Goal: Task Accomplishment & Management: Manage account settings

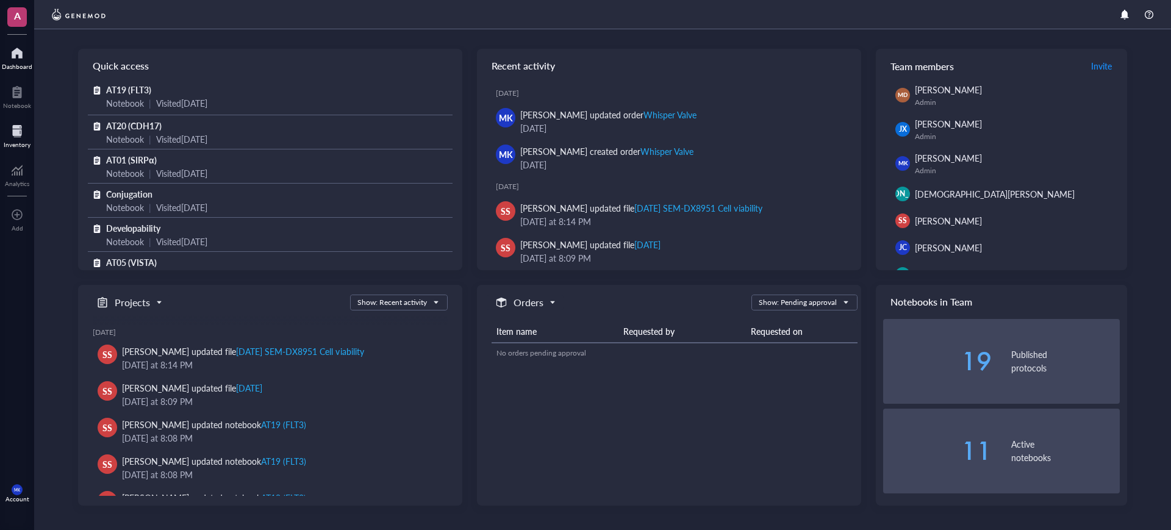
click at [24, 146] on div "Inventory" at bounding box center [17, 144] width 27 height 7
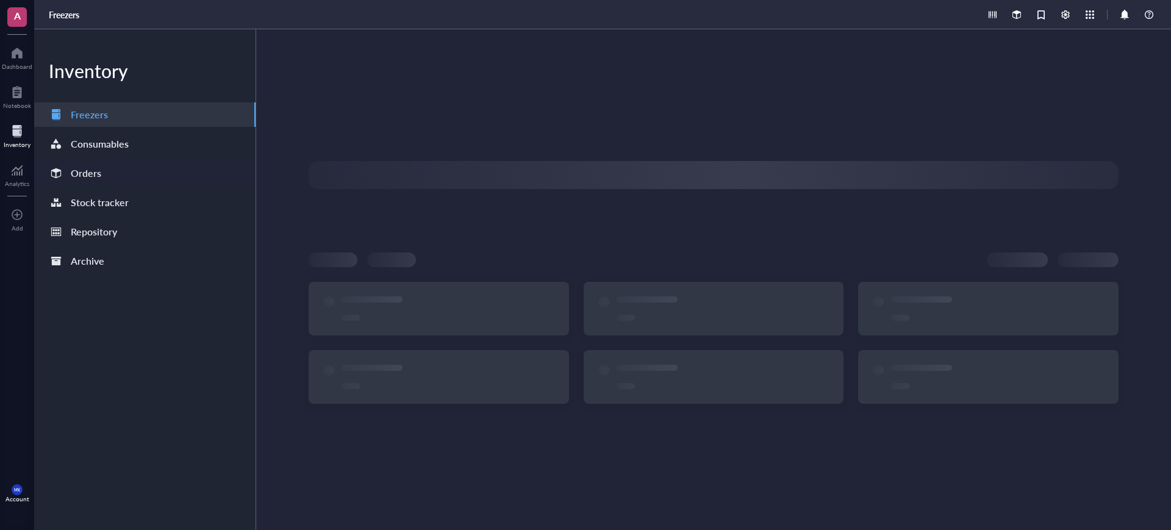
click at [118, 178] on div "Orders" at bounding box center [144, 173] width 221 height 24
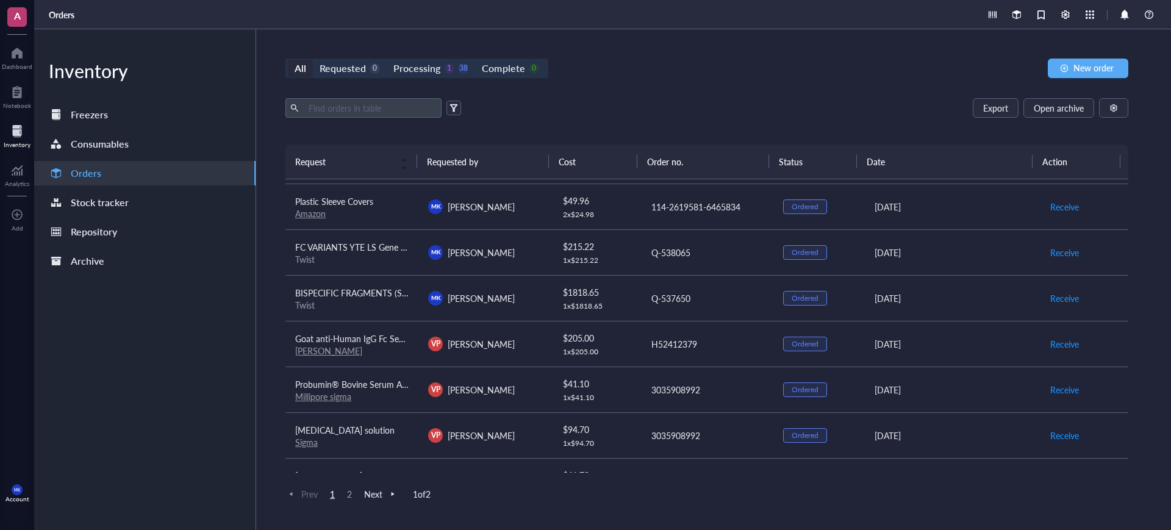
scroll to position [152, 0]
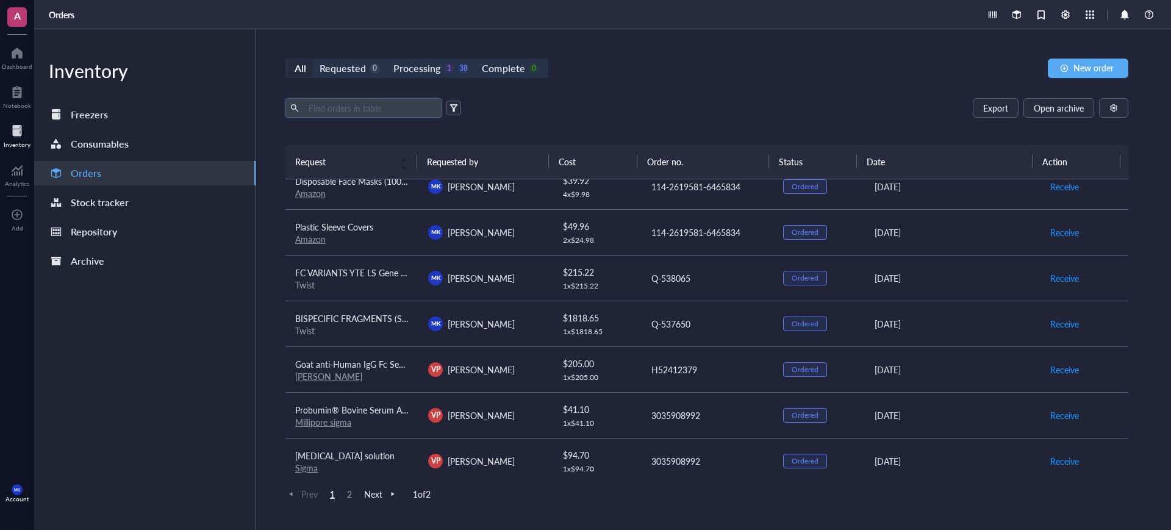
click at [386, 110] on input "text" at bounding box center [370, 108] width 133 height 18
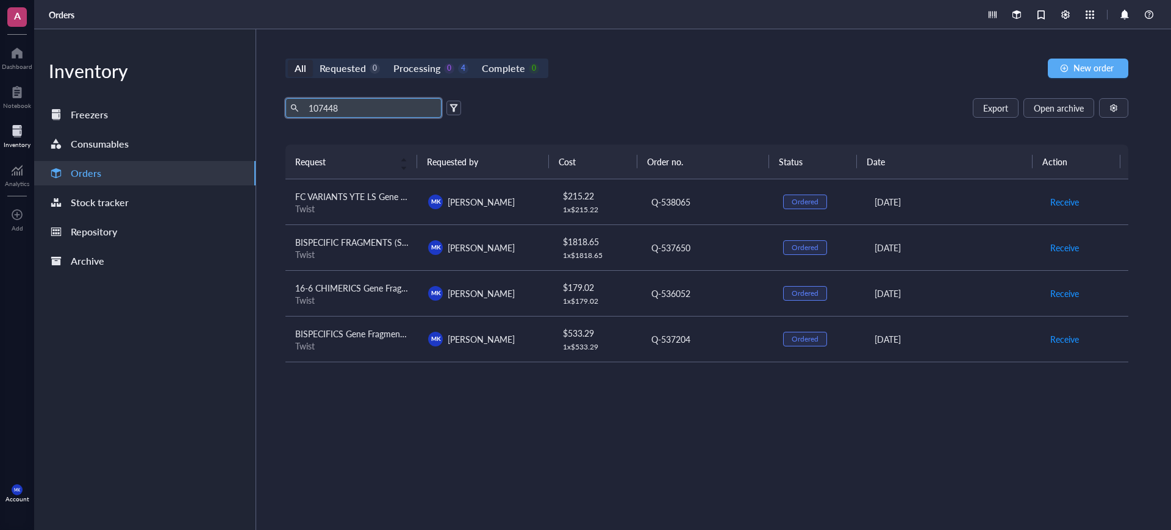
type input "107448"
click at [464, 254] on div "[PERSON_NAME] [PERSON_NAME]" at bounding box center [484, 247] width 113 height 15
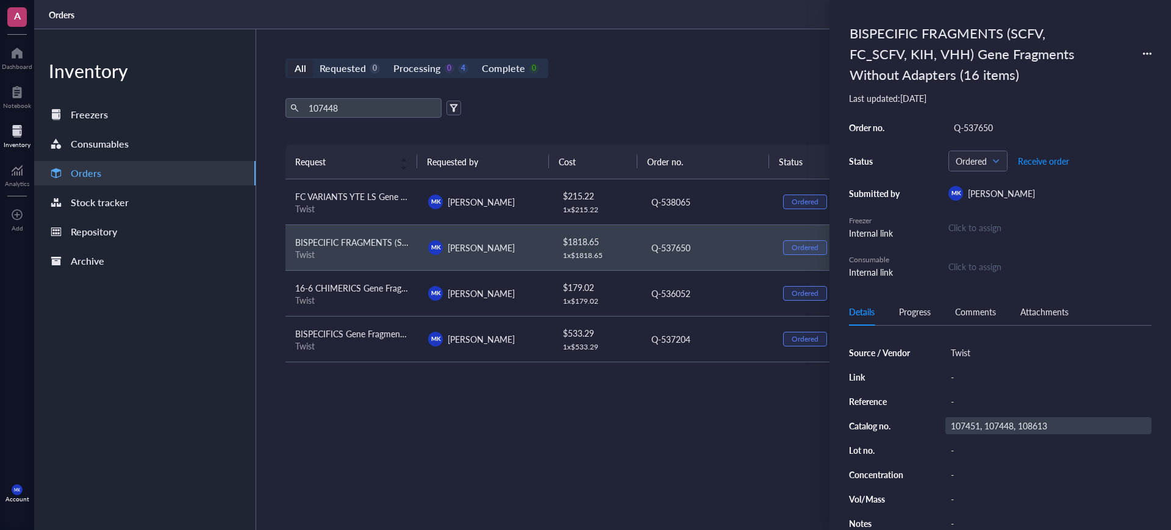
scroll to position [129, 0]
click at [514, 340] on div "[PERSON_NAME] [PERSON_NAME]" at bounding box center [484, 339] width 113 height 15
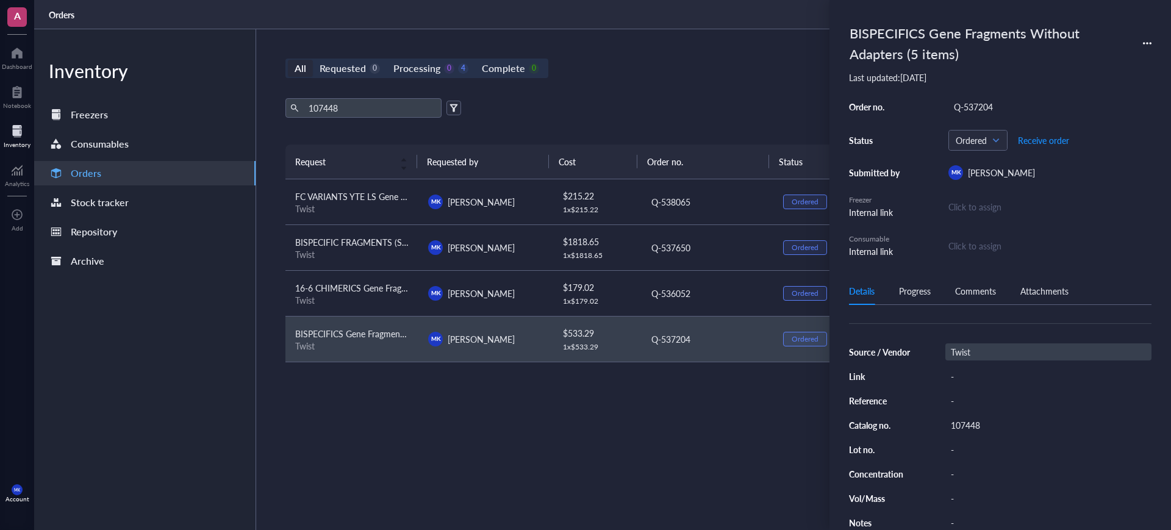
scroll to position [109, 0]
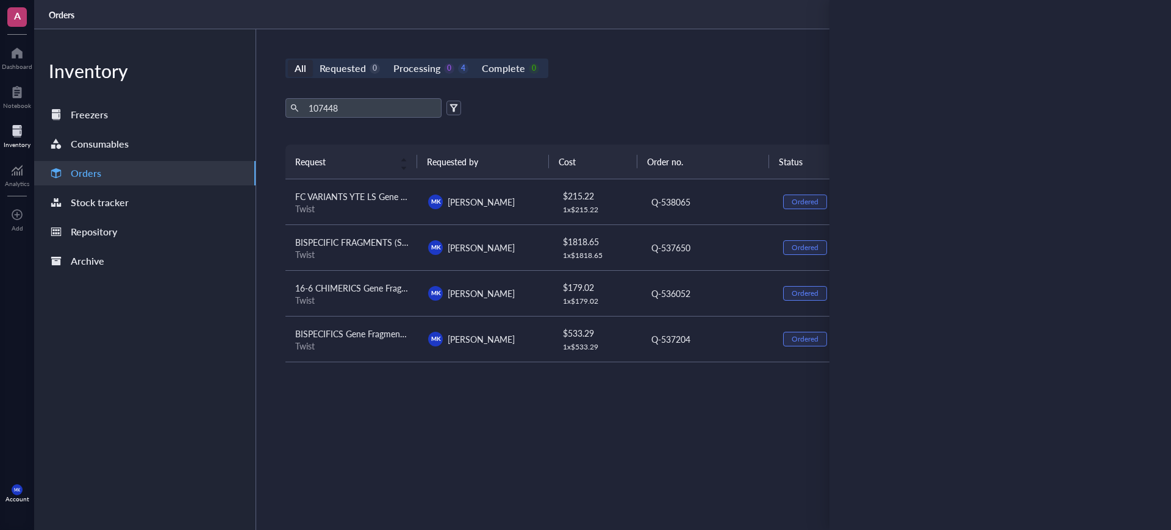
click at [552, 301] on td "$ 179.02 1 x $ 179.02" at bounding box center [596, 293] width 89 height 46
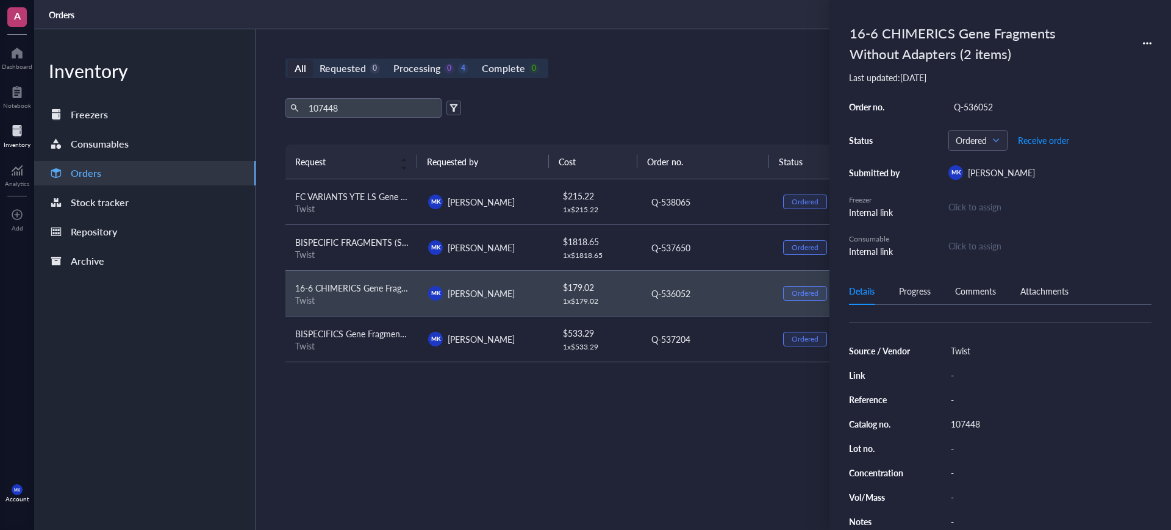
click at [494, 204] on div "[PERSON_NAME] [PERSON_NAME]" at bounding box center [484, 202] width 113 height 15
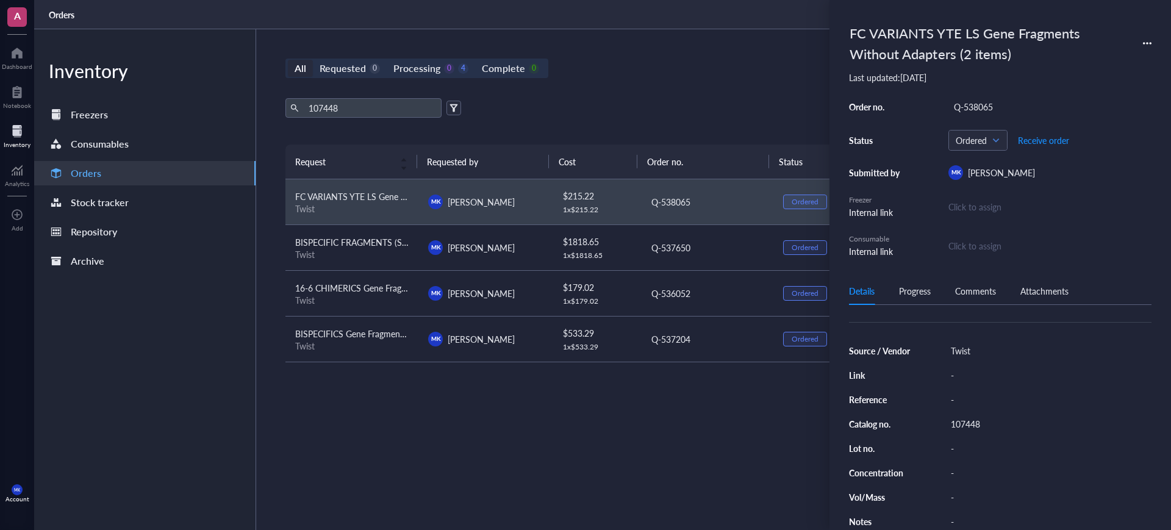
click at [493, 240] on div "[PERSON_NAME] [PERSON_NAME]" at bounding box center [484, 247] width 113 height 15
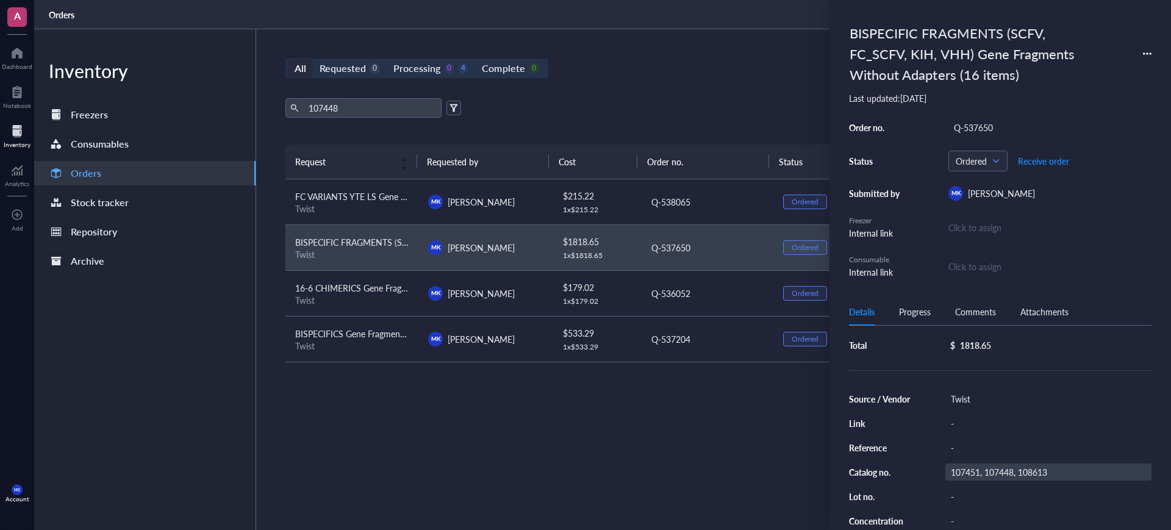
scroll to position [129, 0]
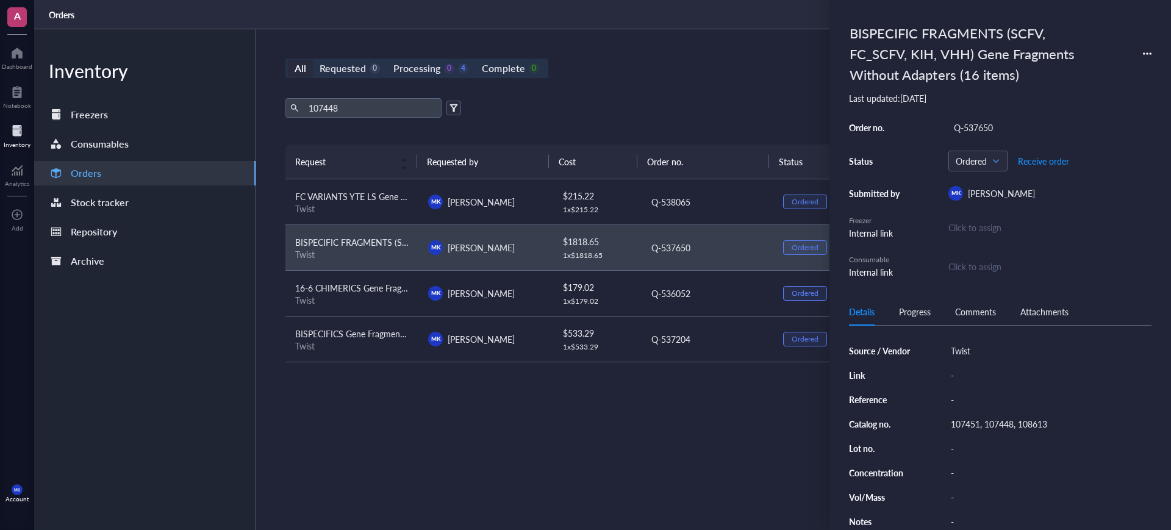
click at [682, 110] on div "107448 Export Open archive" at bounding box center [706, 108] width 843 height 20
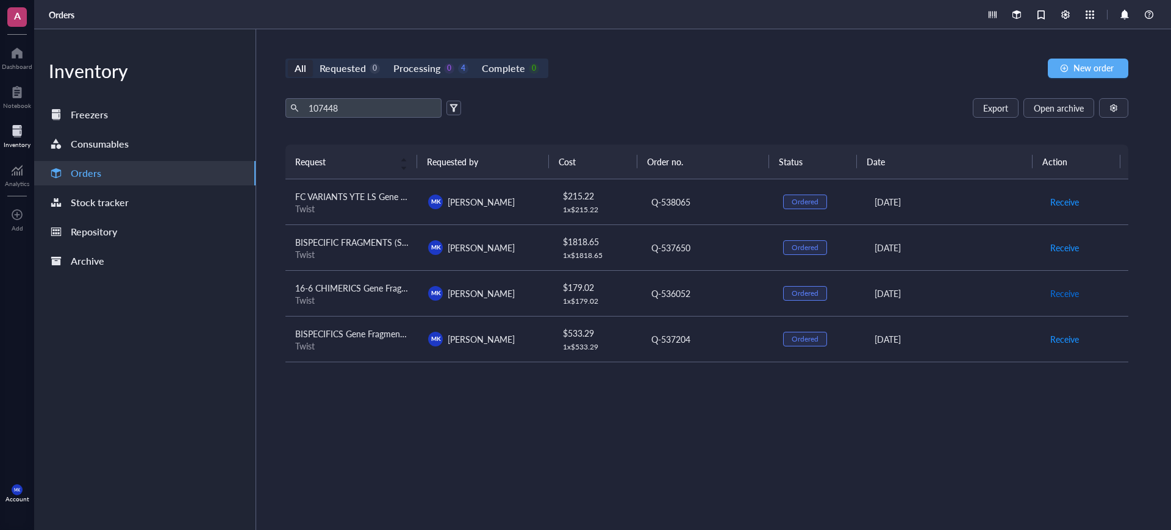
click at [1066, 293] on span "Receive" at bounding box center [1064, 293] width 29 height 13
click at [296, 69] on div "All" at bounding box center [300, 68] width 12 height 17
click at [288, 60] on input "All" at bounding box center [288, 60] width 0 height 0
drag, startPoint x: 344, startPoint y: 107, endPoint x: 294, endPoint y: 109, distance: 50.0
click at [295, 109] on span "107448" at bounding box center [363, 108] width 156 height 20
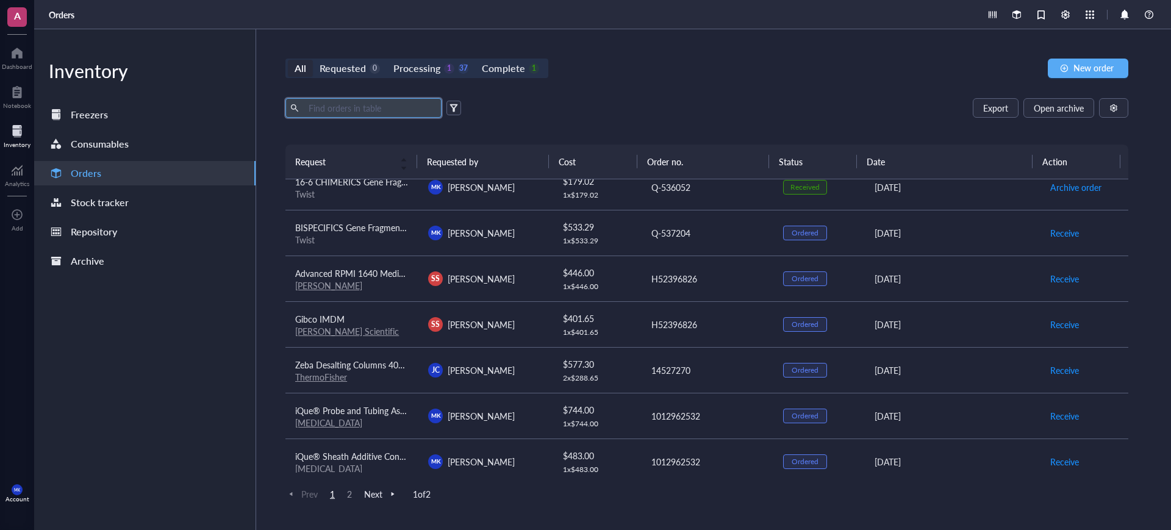
scroll to position [610, 0]
click at [518, 362] on div "[PERSON_NAME]" at bounding box center [484, 369] width 113 height 15
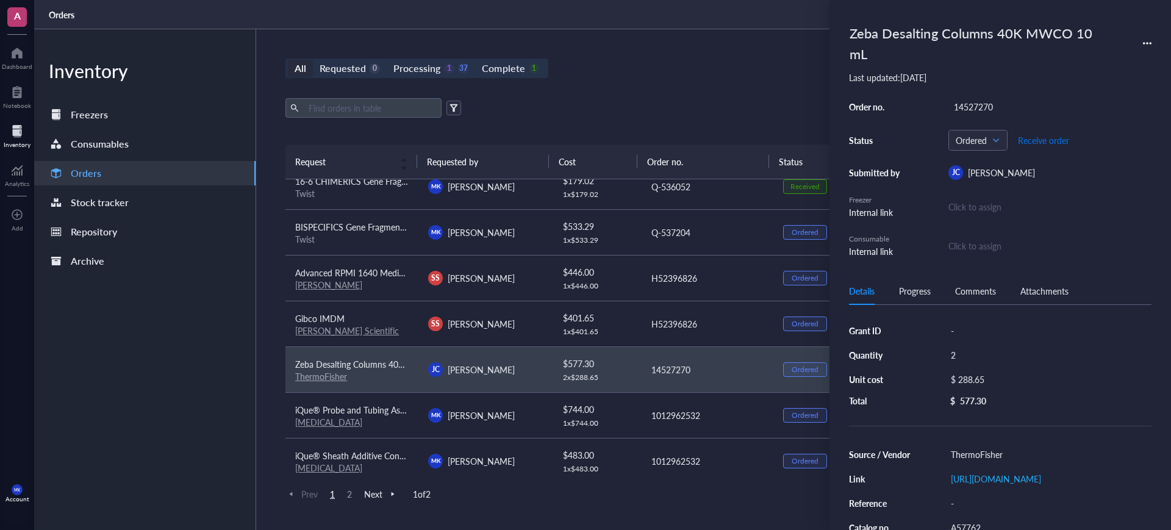
click at [1051, 145] on span "Receive order" at bounding box center [1043, 140] width 51 height 10
click at [707, 81] on div "All Requested 0 Processing 1 36 Complete 2 New order Export Open archive Reques…" at bounding box center [706, 279] width 901 height 501
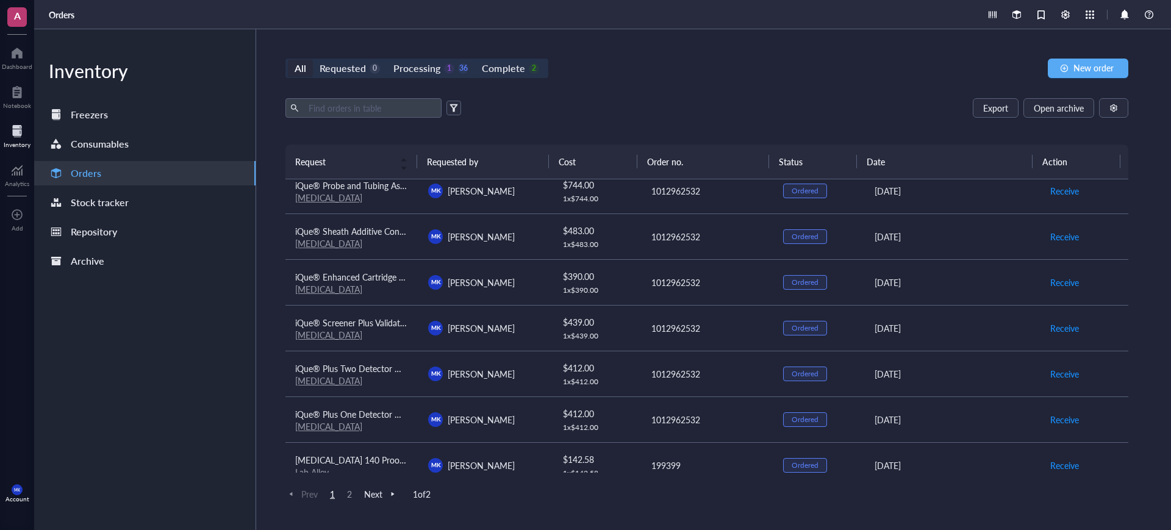
scroll to position [850, 0]
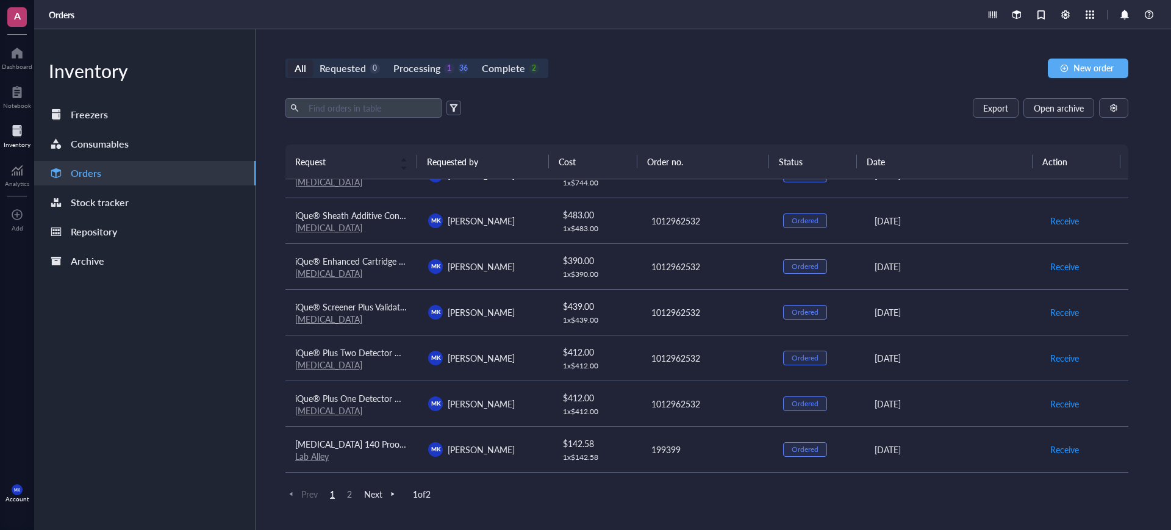
click at [352, 488] on span "2" at bounding box center [349, 493] width 15 height 11
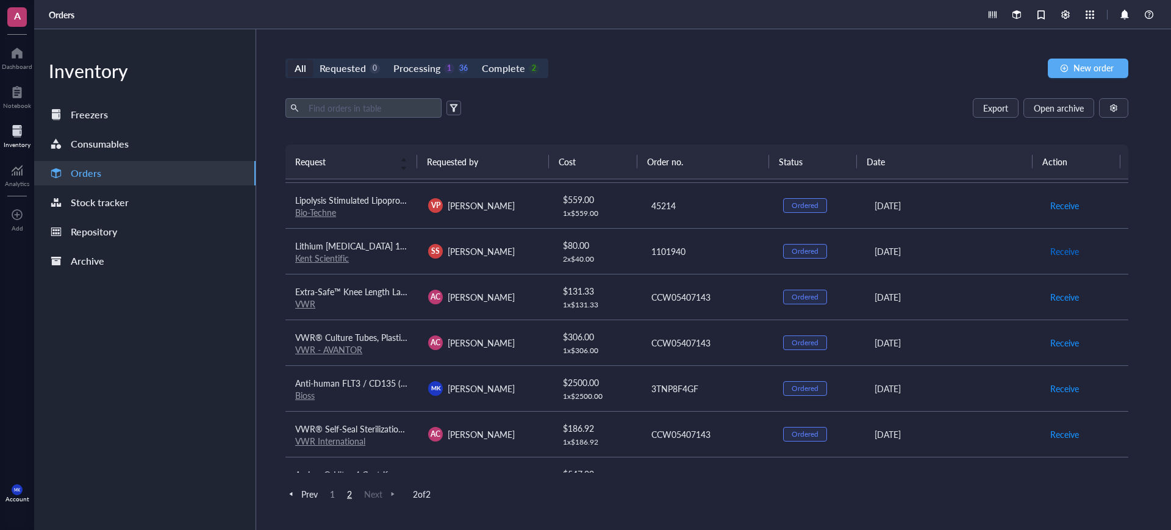
click at [1058, 248] on span "Receive" at bounding box center [1064, 251] width 29 height 13
click at [1078, 68] on span "New order" at bounding box center [1093, 68] width 40 height 10
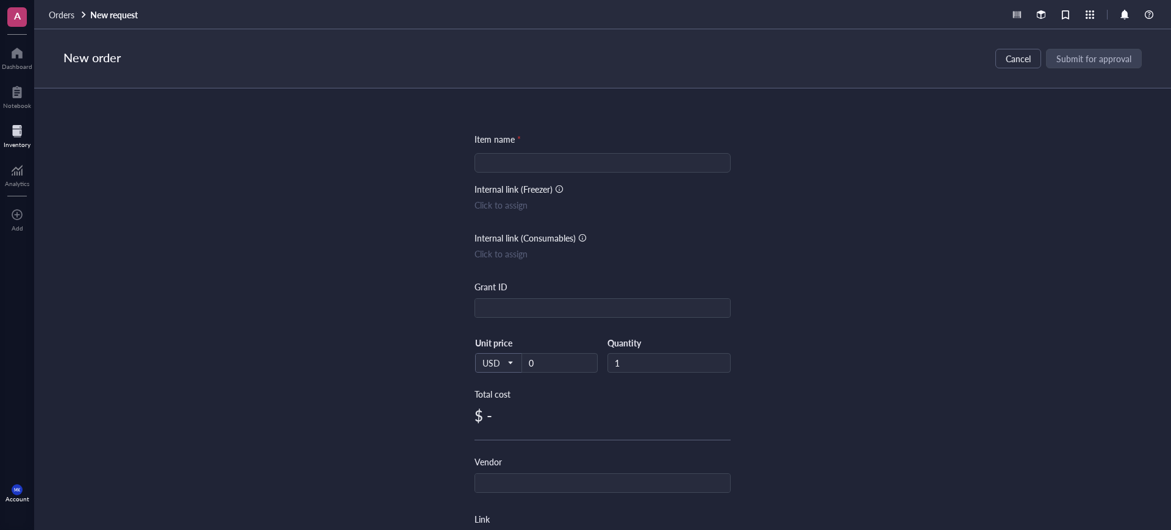
click at [640, 157] on input "search" at bounding box center [602, 163] width 241 height 18
type input "I"
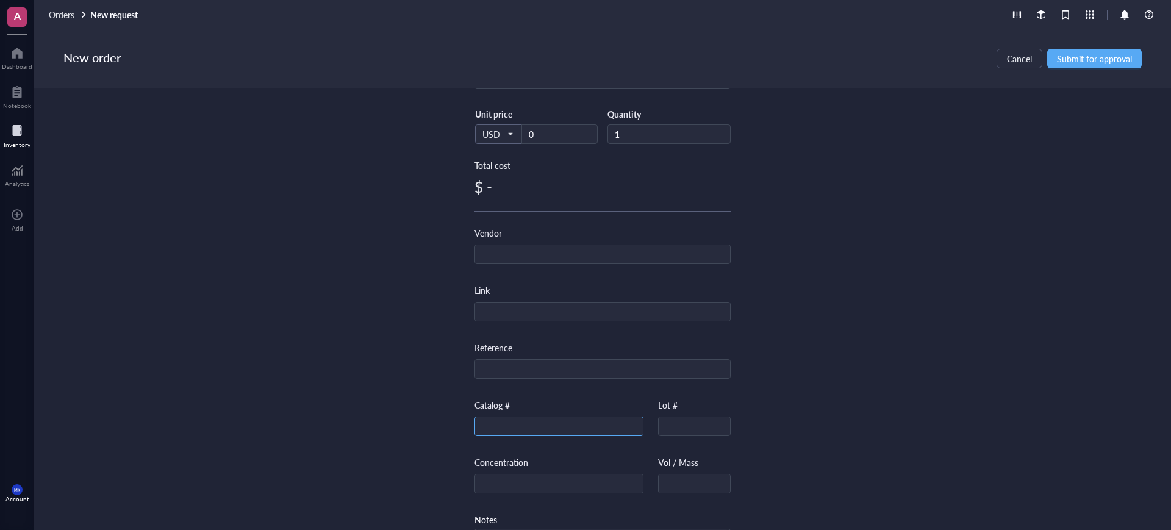
scroll to position [282, 0]
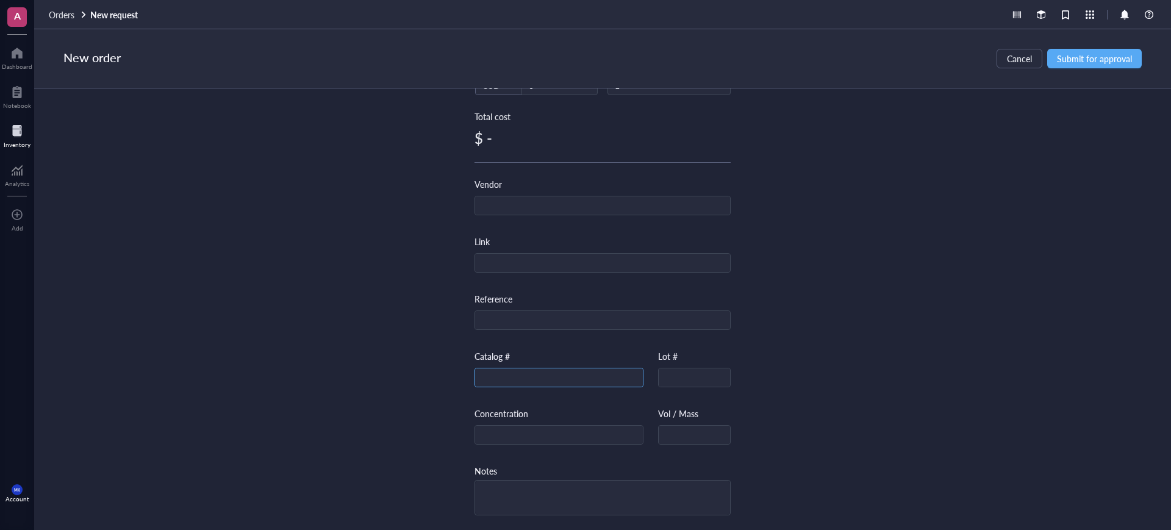
type input "Mini Lavender-Top Tube - EDTA"
click at [549, 374] on input "text" at bounding box center [559, 378] width 168 height 20
type input "[US_EMPLOYER_IDENTIFICATION_NUMBER]"
click at [774, 338] on div "Item name * Mini Lavender-Top Tube - EDTA Internal link (Freezer) Click to assi…" at bounding box center [602, 308] width 1137 height 441
click at [626, 202] on input "text" at bounding box center [602, 206] width 255 height 20
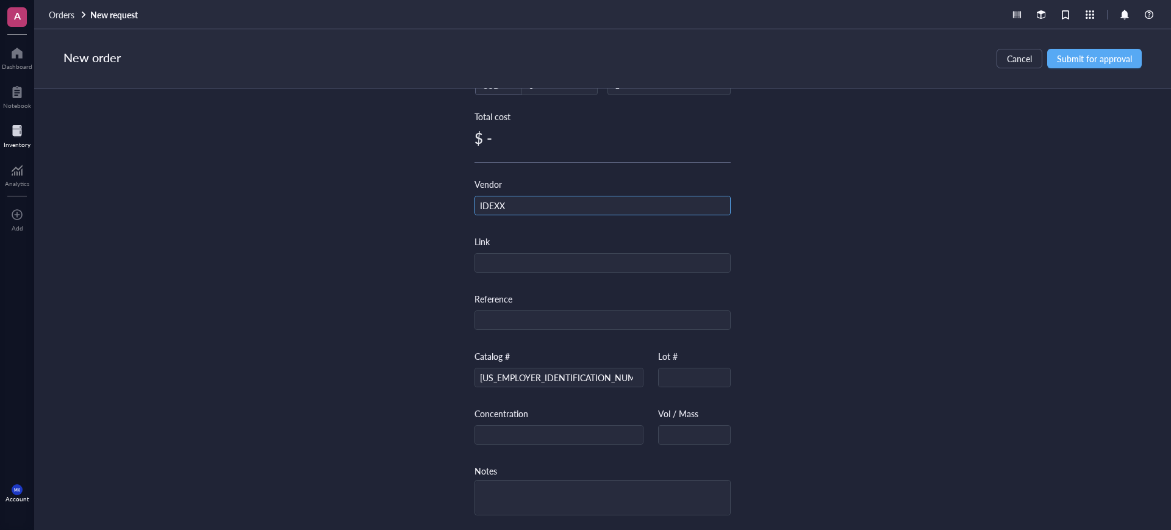
type input "IDEXX"
click at [833, 235] on div "Item name * Mini Lavender-Top Tube - EDTA Internal link (Freezer) Click to assi…" at bounding box center [602, 308] width 1137 height 441
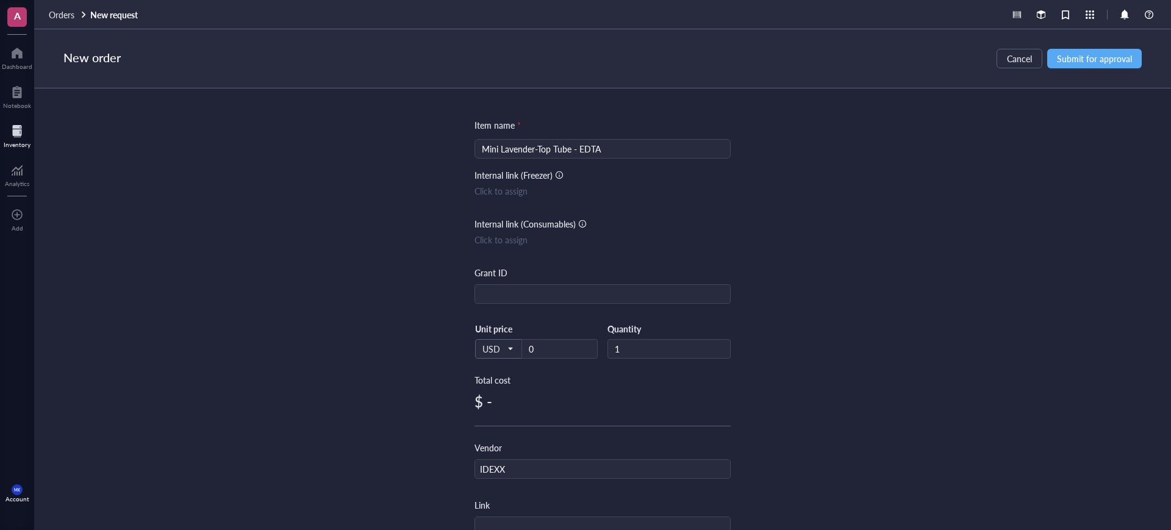
scroll to position [0, 0]
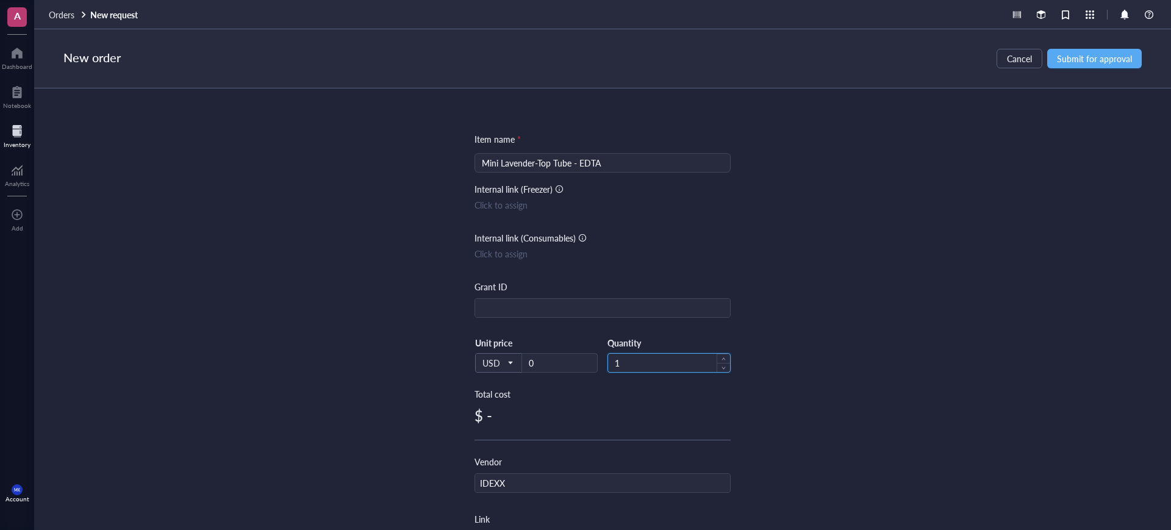
click at [635, 361] on input "1" at bounding box center [669, 363] width 122 height 18
type input "2"
click at [1060, 59] on span "Submit for approval" at bounding box center [1094, 59] width 75 height 10
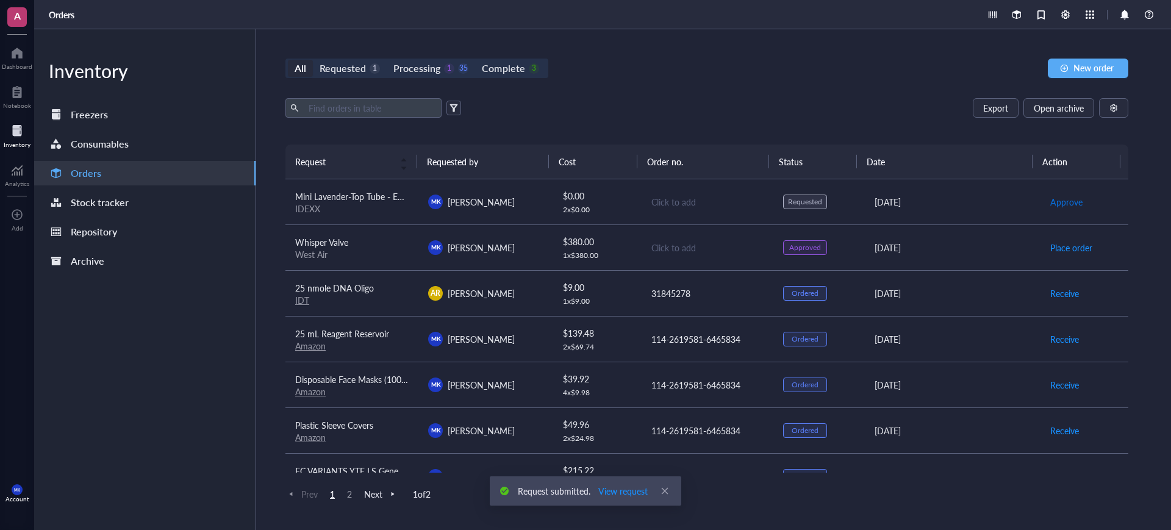
click at [1072, 197] on button "Approve" at bounding box center [1066, 202] width 34 height 20
click at [1071, 201] on span "Place order" at bounding box center [1071, 201] width 42 height 13
click at [1040, 197] on td "Receive" at bounding box center [1084, 202] width 89 height 46
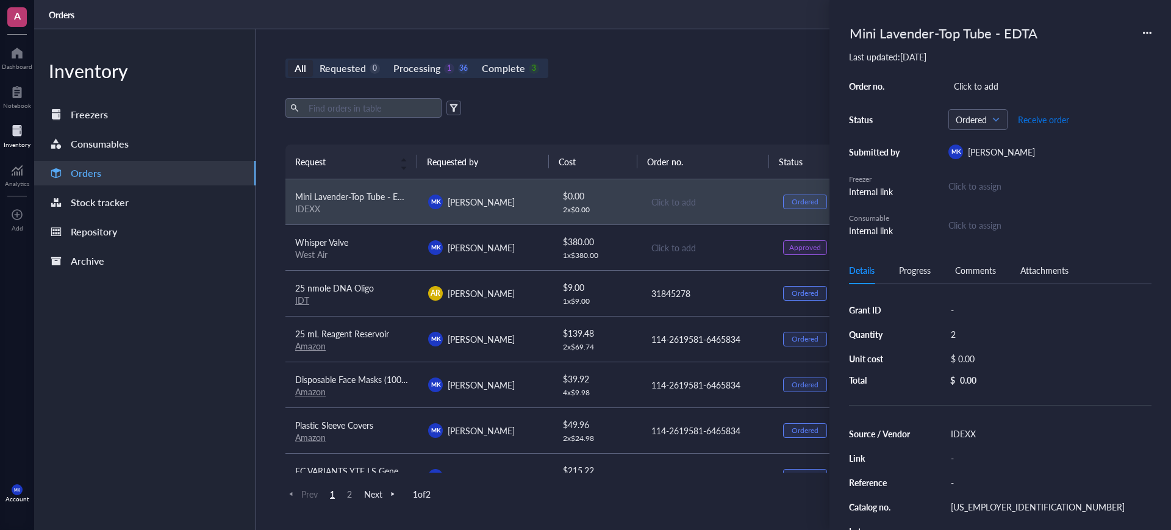
click at [1045, 126] on button "Receive order" at bounding box center [1043, 120] width 52 height 20
click at [699, 74] on div "All Requested 0 Processing 1 35 Complete 4 New order" at bounding box center [706, 69] width 843 height 20
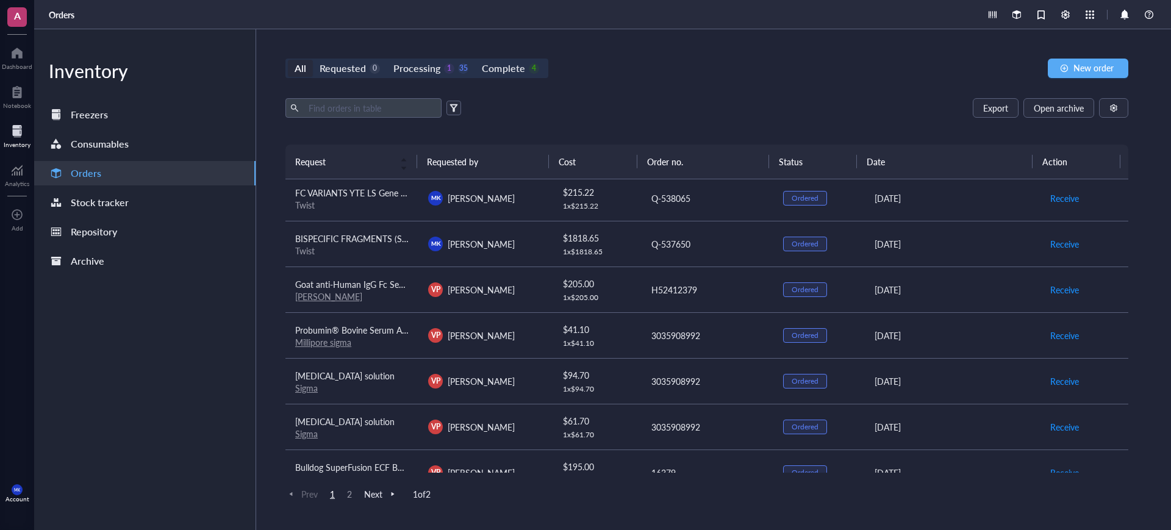
scroll to position [305, 0]
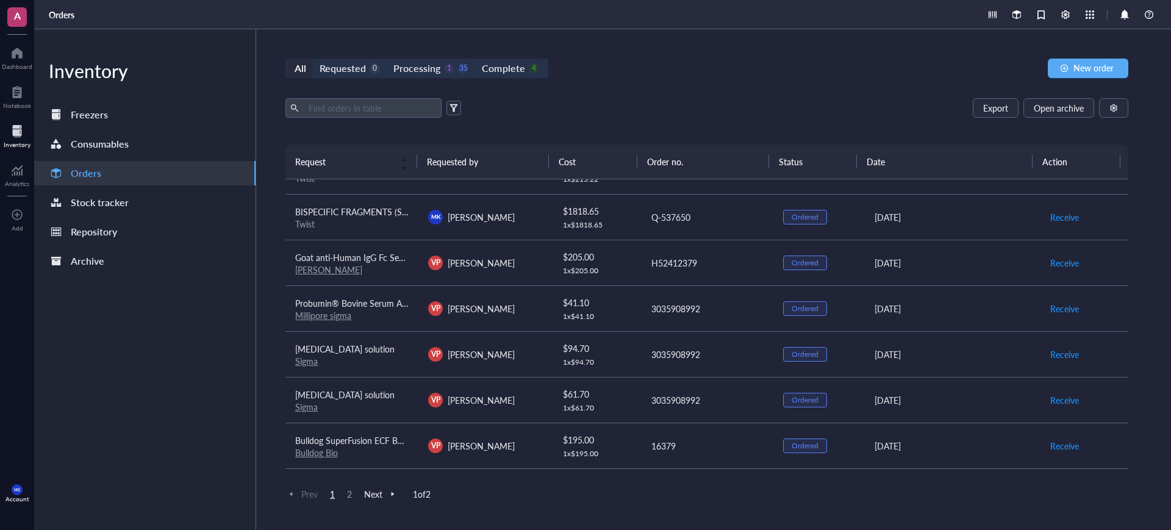
click at [496, 248] on td "VP [PERSON_NAME]" at bounding box center [484, 263] width 133 height 46
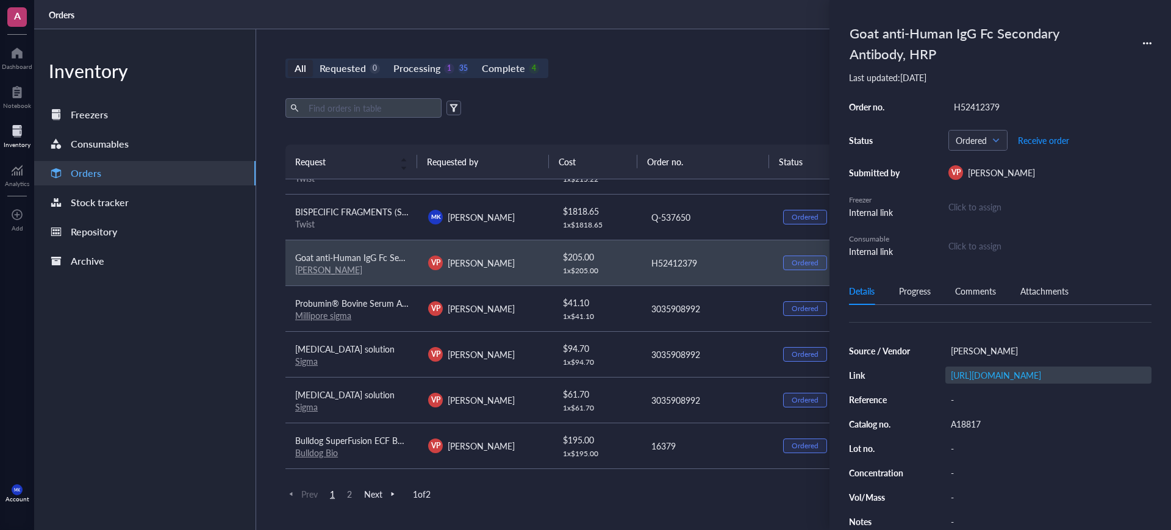
scroll to position [130, 0]
click at [1041, 135] on span "Receive order" at bounding box center [1043, 140] width 51 height 10
click at [970, 246] on div "Click to assign" at bounding box center [1049, 245] width 203 height 13
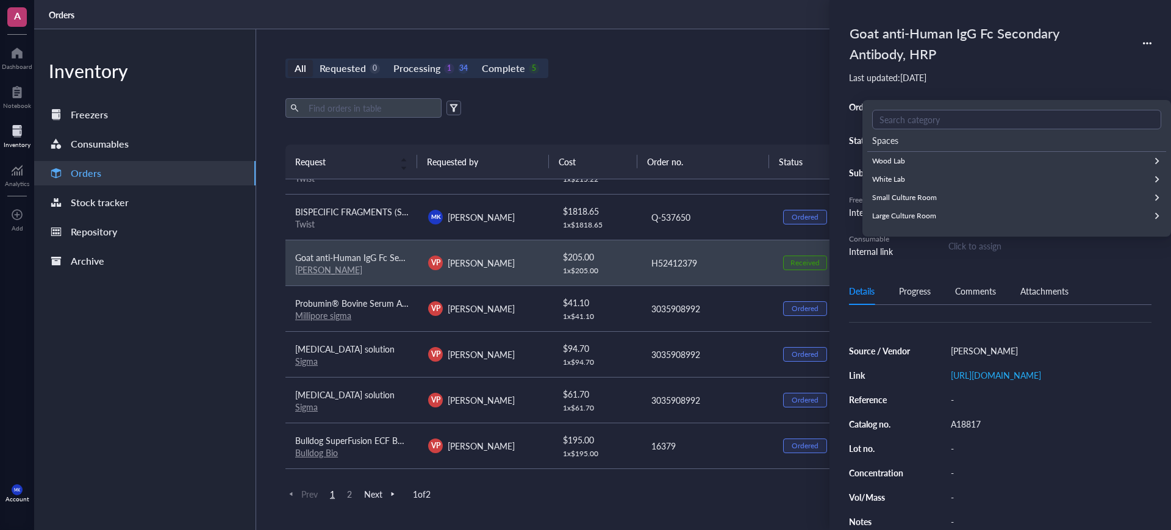
click at [657, 60] on div "All Requested 0 Processing 1 34 Complete 5 New order" at bounding box center [706, 69] width 843 height 20
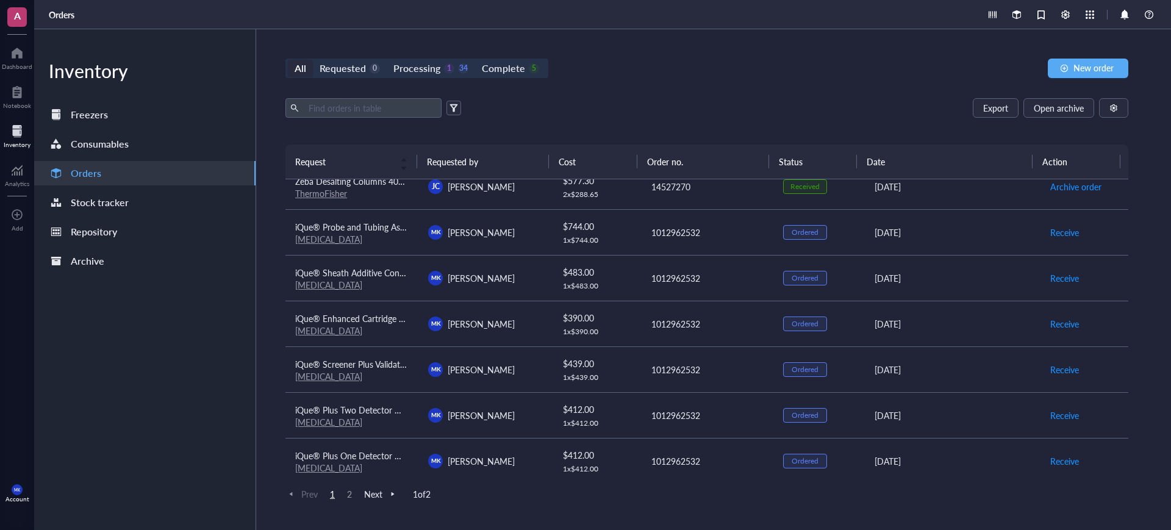
scroll to position [850, 0]
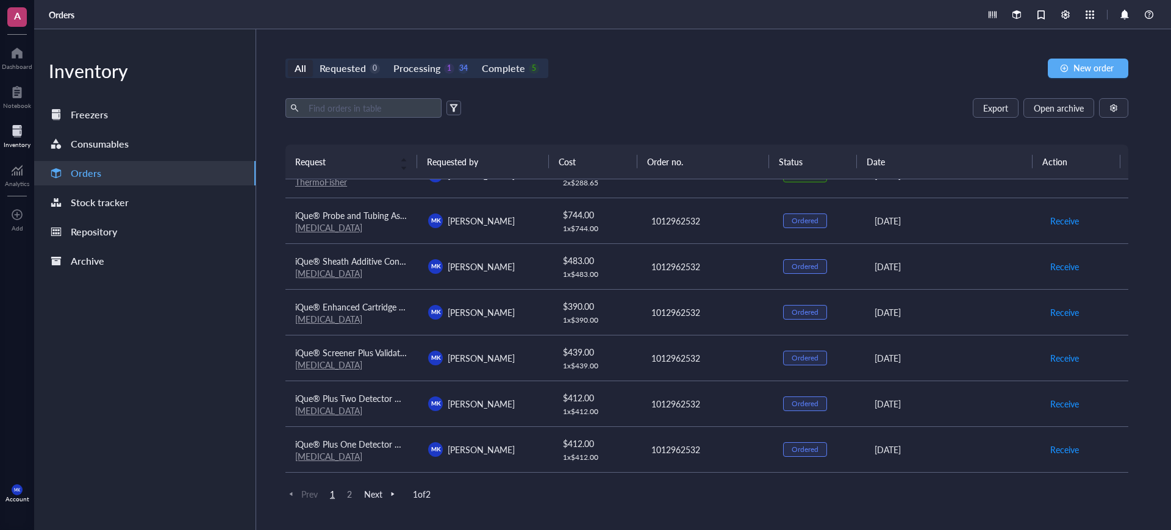
click at [348, 486] on div "All Requested 0 Processing 1 34 Complete 5 New order Export Open archive Reques…" at bounding box center [706, 279] width 901 height 501
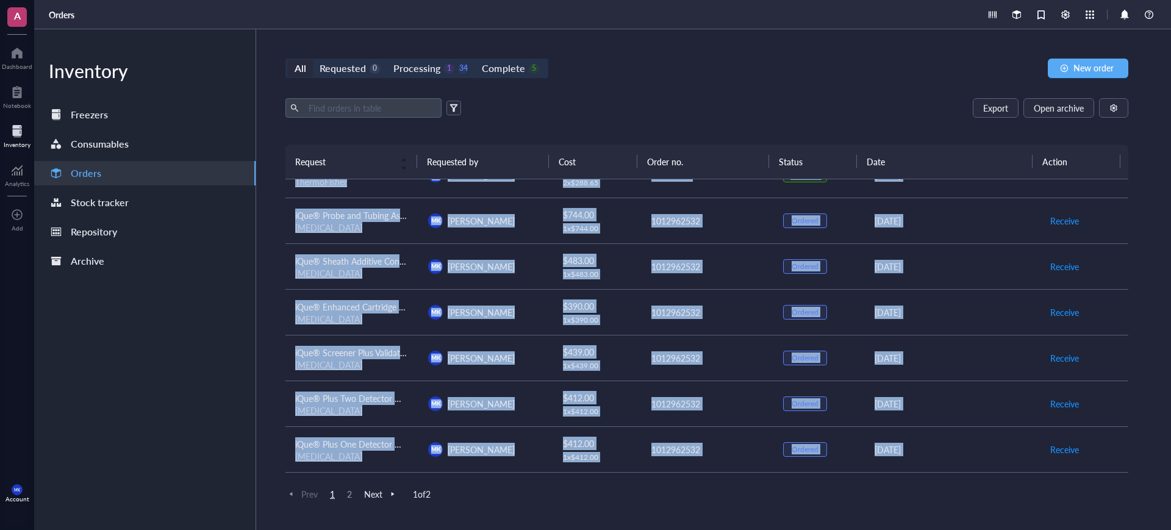
click at [349, 489] on span "2" at bounding box center [349, 493] width 15 height 11
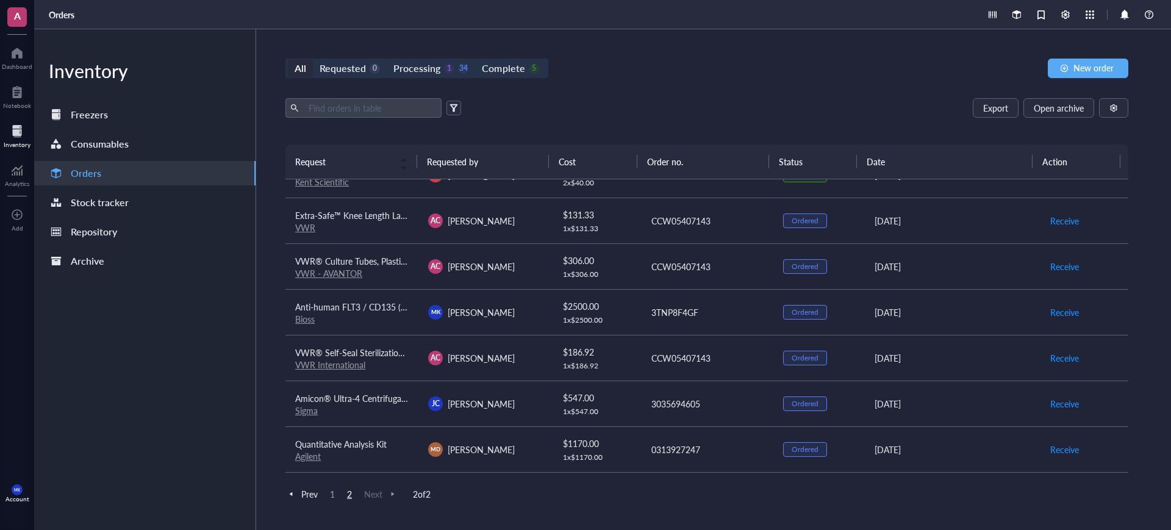
click at [112, 310] on div "Inventory Freezers Consumables Orders Stock tracker Repository Archive" at bounding box center [145, 279] width 222 height 501
click at [1056, 357] on span "Receive" at bounding box center [1064, 357] width 29 height 13
click at [1064, 264] on span "Receive" at bounding box center [1064, 266] width 29 height 13
click at [1063, 221] on span "Receive" at bounding box center [1064, 220] width 29 height 13
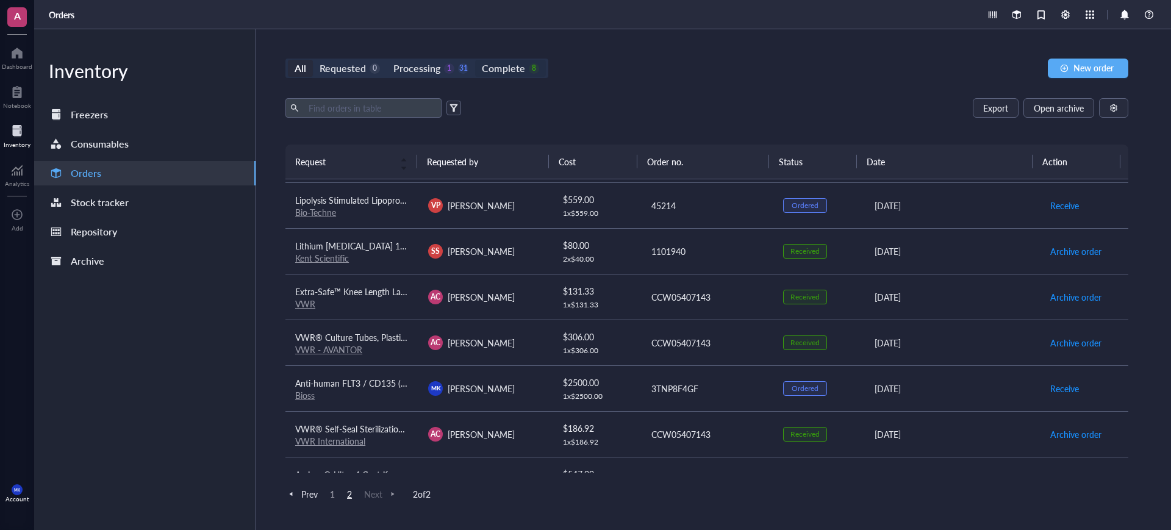
click at [505, 70] on div "Complete" at bounding box center [503, 68] width 43 height 17
click at [475, 60] on input "Complete 8" at bounding box center [475, 60] width 0 height 0
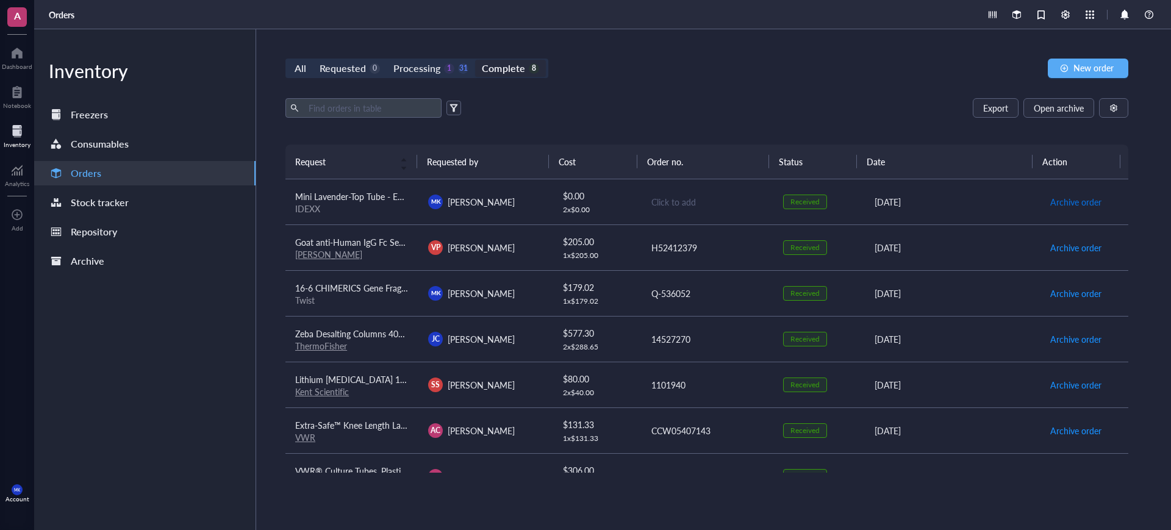
click at [1081, 198] on span "Archive order" at bounding box center [1075, 201] width 51 height 13
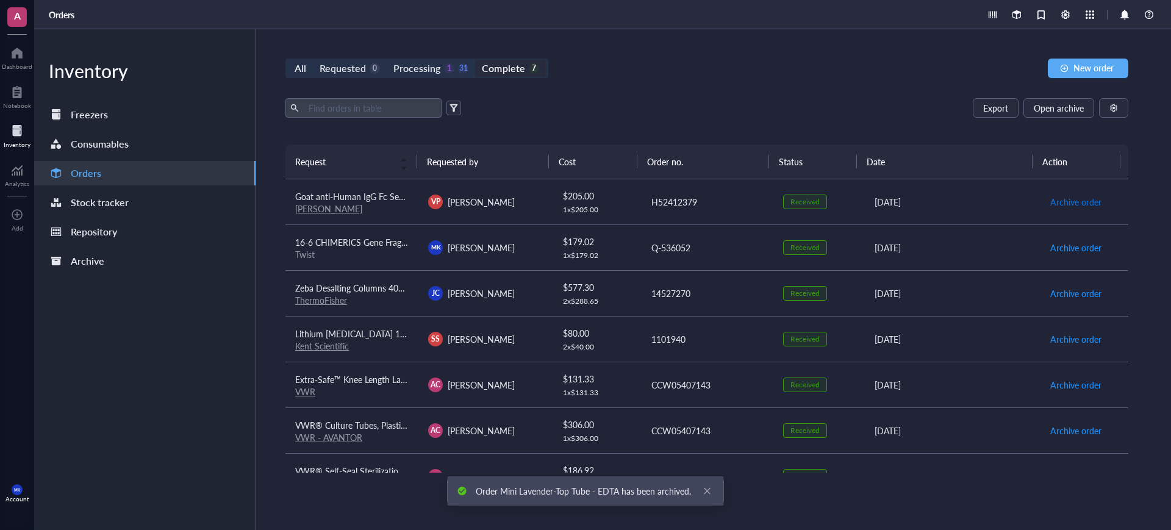
click at [1081, 198] on span "Archive order" at bounding box center [1075, 201] width 51 height 13
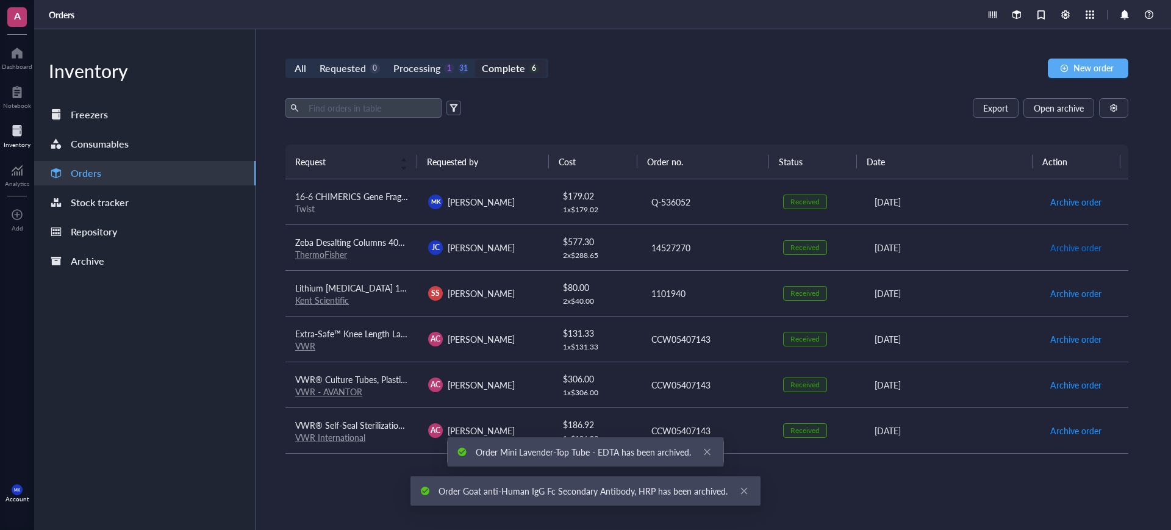
click at [1065, 251] on span "Archive order" at bounding box center [1075, 247] width 51 height 13
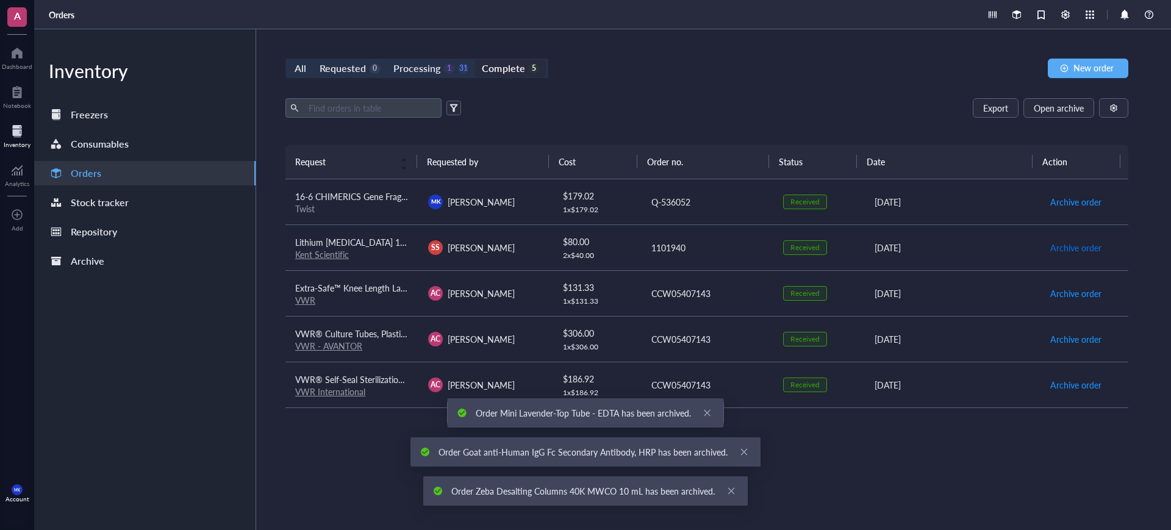
click at [1065, 251] on span "Archive order" at bounding box center [1075, 247] width 51 height 13
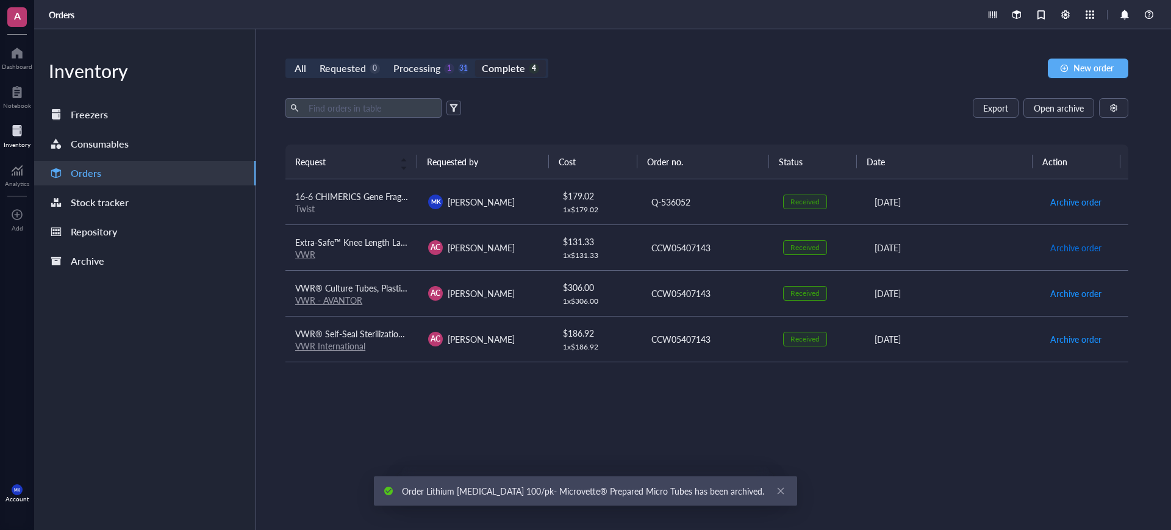
click at [1065, 251] on span "Archive order" at bounding box center [1075, 247] width 51 height 13
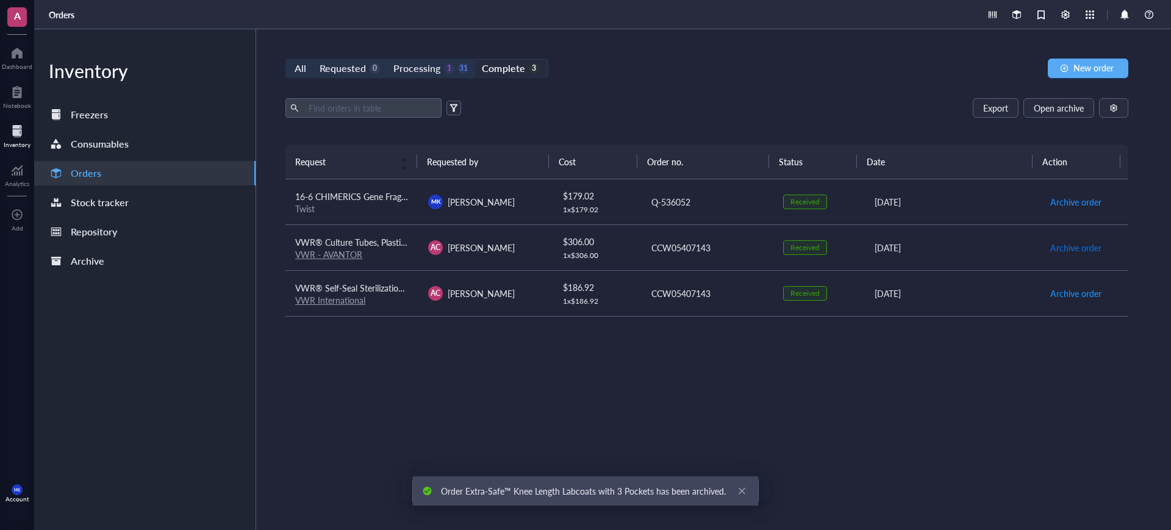
click at [1065, 251] on span "Archive order" at bounding box center [1075, 247] width 51 height 13
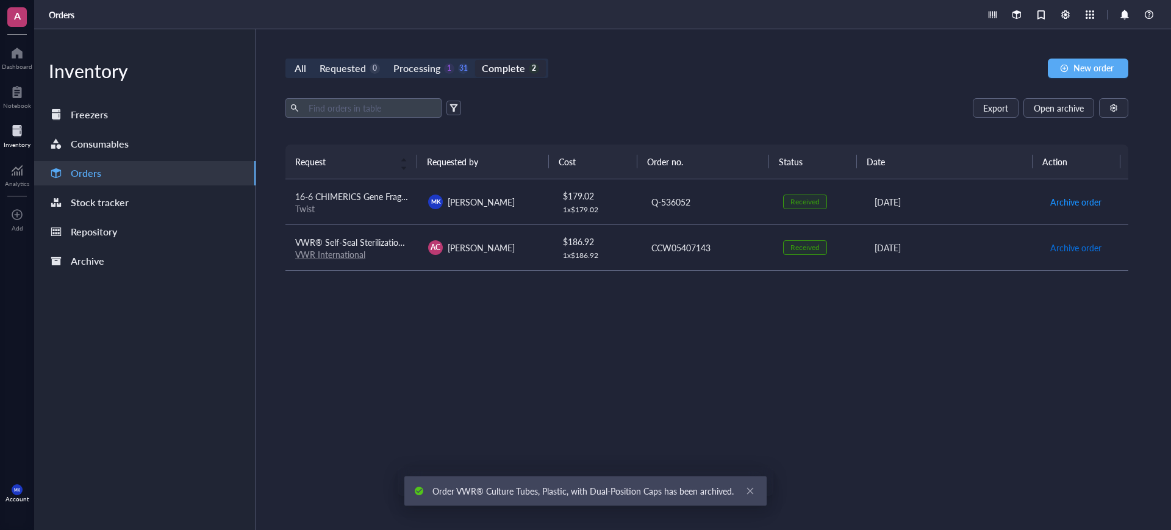
click at [1065, 251] on span "Archive order" at bounding box center [1075, 247] width 51 height 13
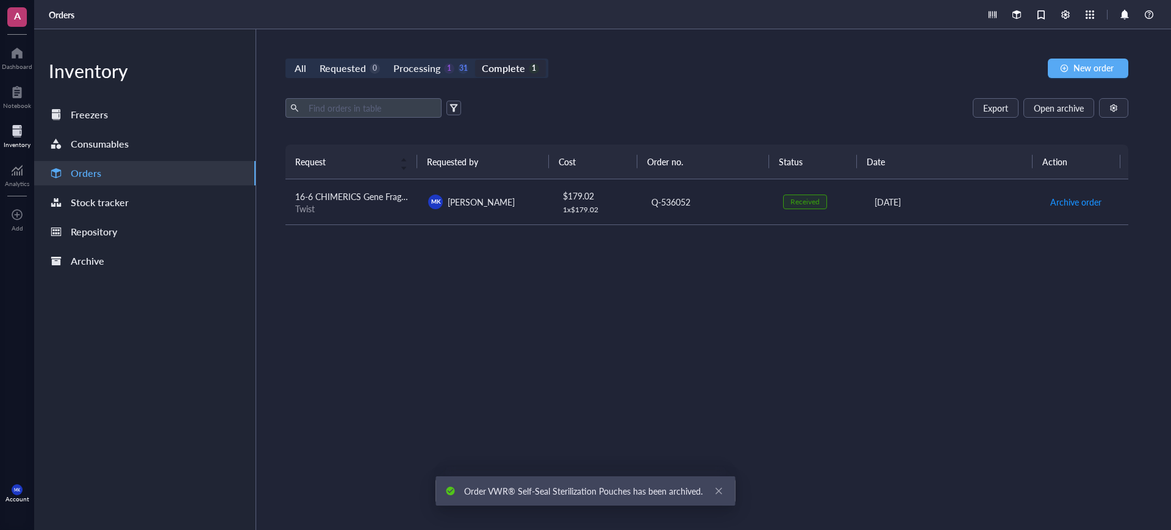
click at [451, 338] on div "Request Requested by Cost Order no. Status Date Action 16-6 CHIMERICS Gene Frag…" at bounding box center [706, 308] width 843 height 327
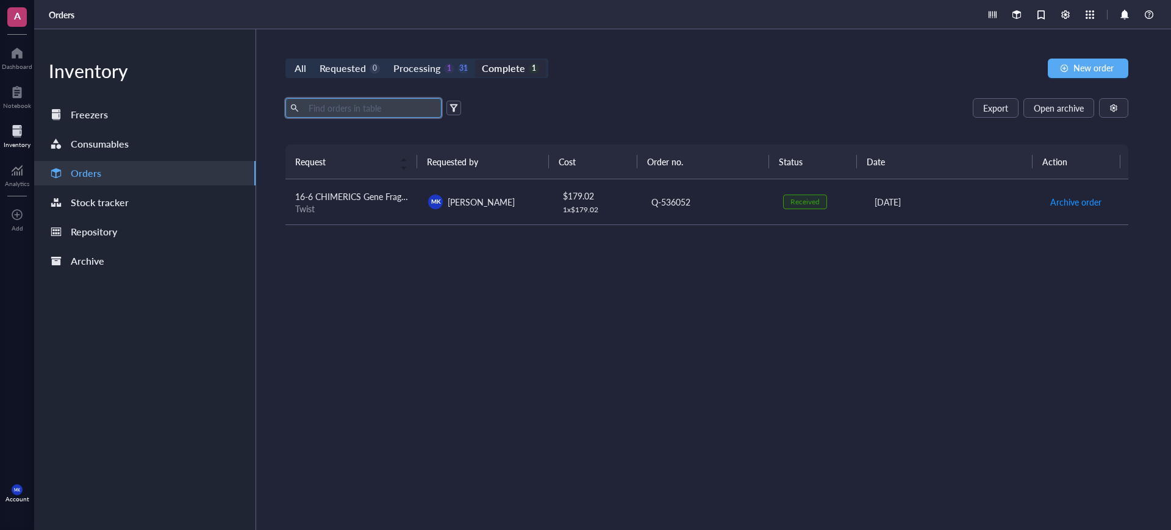
click at [335, 104] on input "text" at bounding box center [370, 108] width 133 height 18
type input "twist"
click at [356, 74] on div "Requested" at bounding box center [342, 68] width 46 height 17
click at [313, 60] on input "Requested 0" at bounding box center [313, 60] width 0 height 0
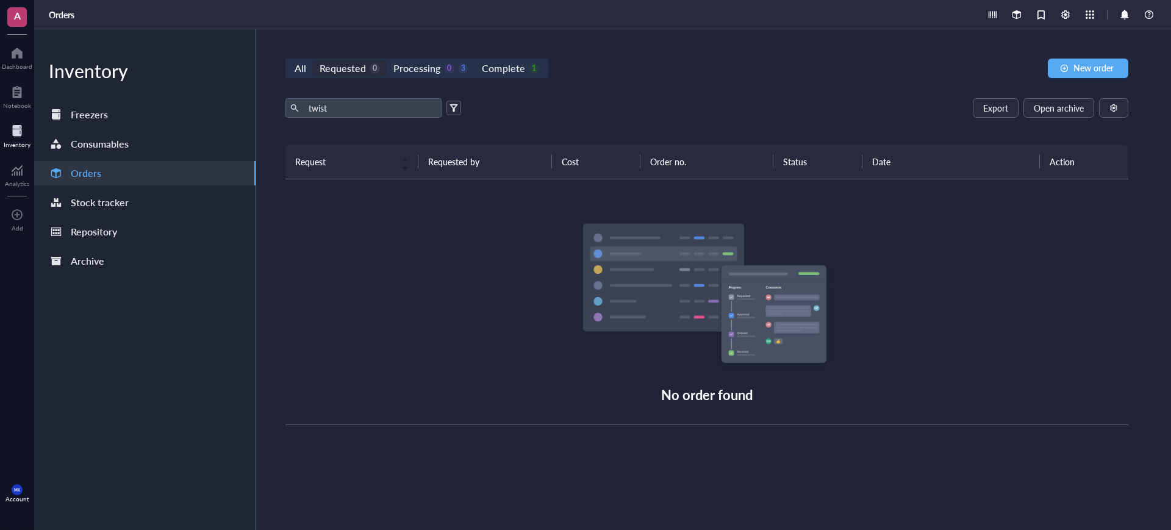
click at [307, 68] on div "All" at bounding box center [300, 68] width 25 height 17
click at [288, 60] on input "All" at bounding box center [288, 60] width 0 height 0
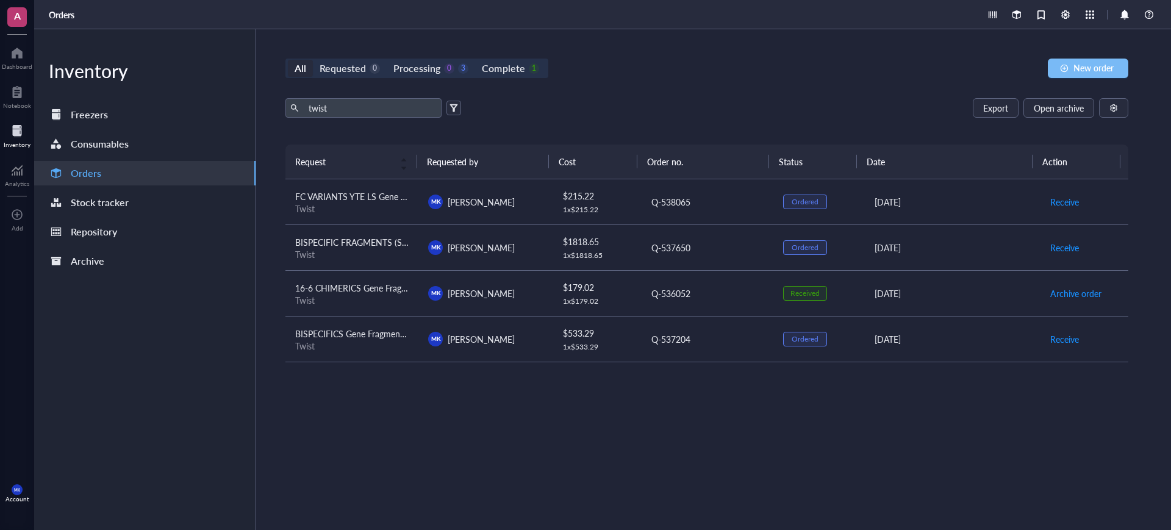
click at [1094, 65] on span "New order" at bounding box center [1093, 68] width 40 height 10
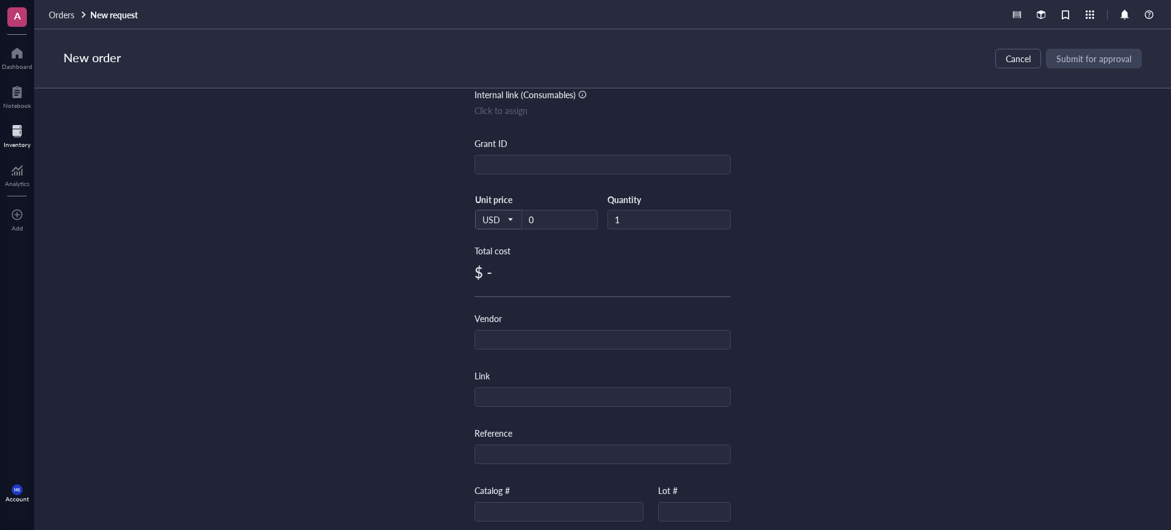
scroll to position [152, 0]
click at [526, 334] on input "text" at bounding box center [602, 331] width 255 height 20
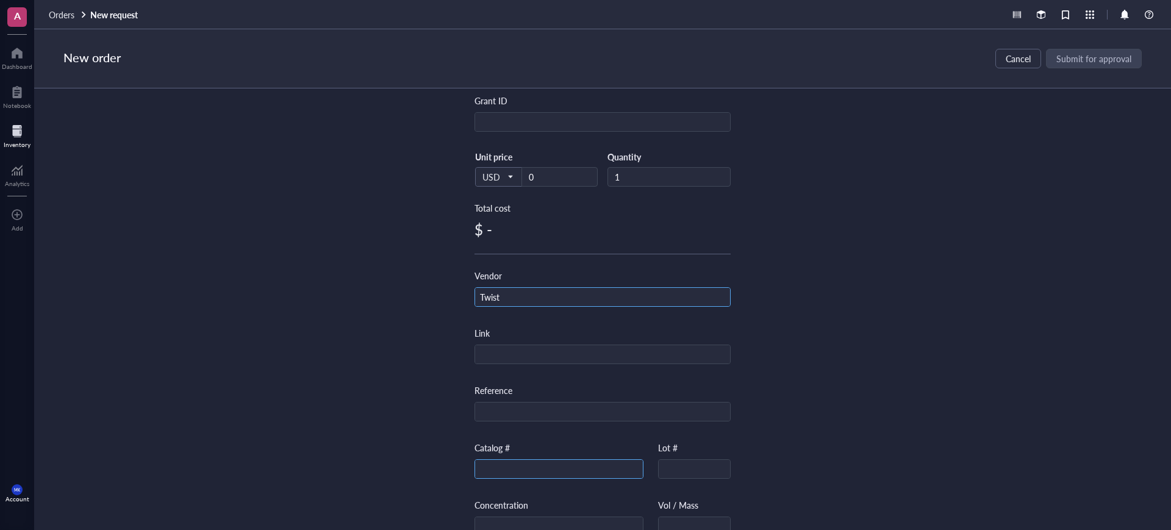
type input "Twist"
click at [585, 472] on input "text" at bounding box center [559, 470] width 168 height 20
type input "107448"
click at [688, 431] on div "Item name * Internal link (Freezer) Click to assign Internal link (Consumables)…" at bounding box center [602, 283] width 256 height 675
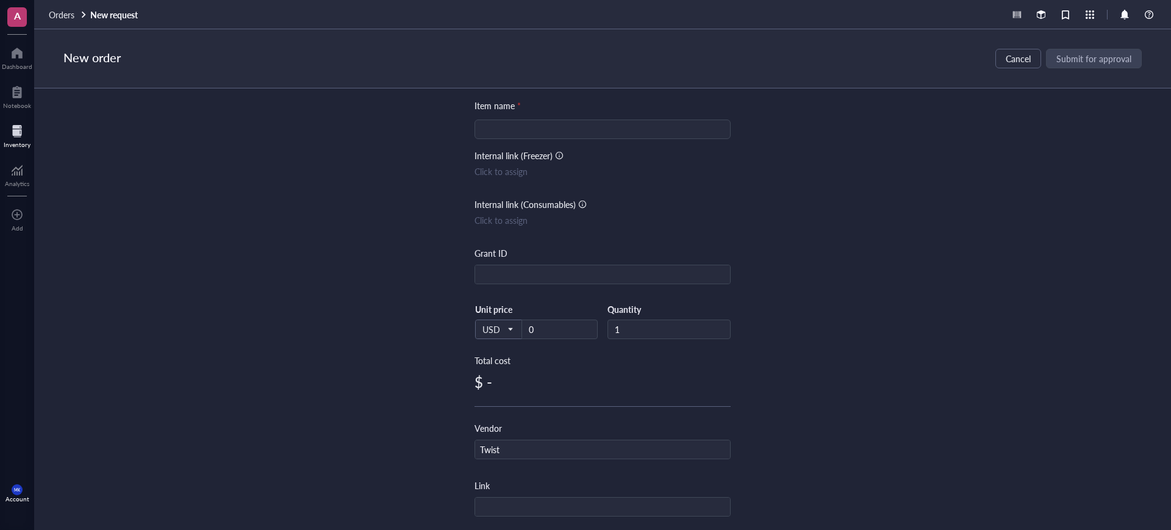
scroll to position [0, 0]
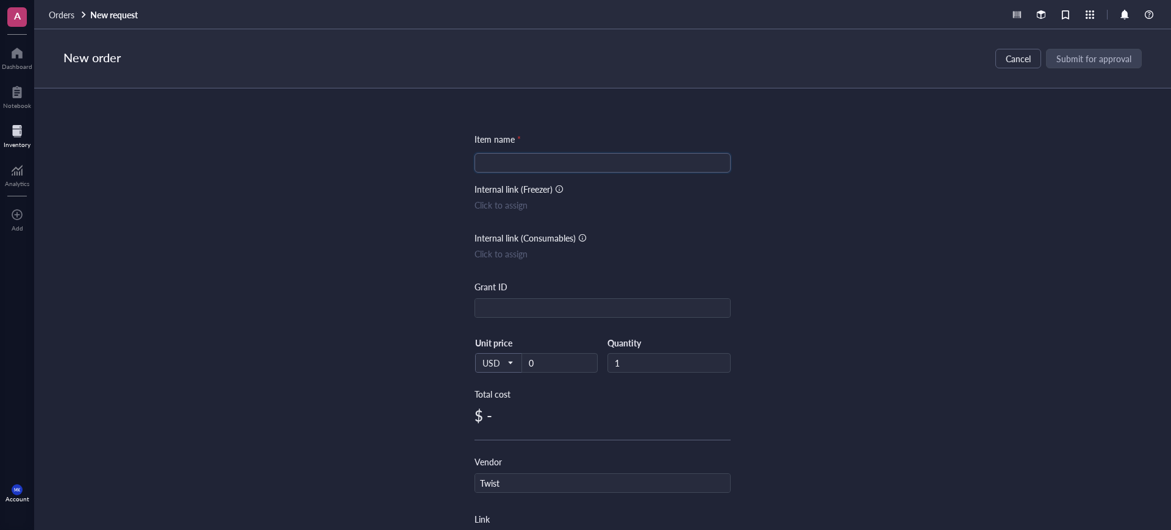
click at [599, 158] on input "search" at bounding box center [602, 163] width 241 height 18
type input "IgG4_Fc"
click at [546, 366] on input "0" at bounding box center [559, 363] width 75 height 18
click at [1089, 54] on span "Submit for approval" at bounding box center [1094, 59] width 75 height 10
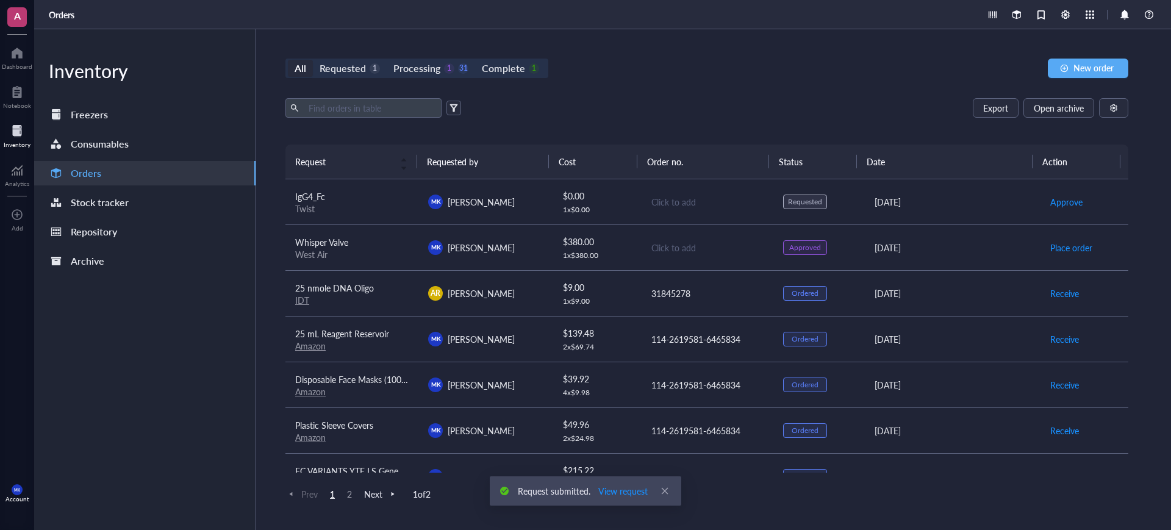
click at [674, 204] on div "Click to add" at bounding box center [707, 201] width 112 height 13
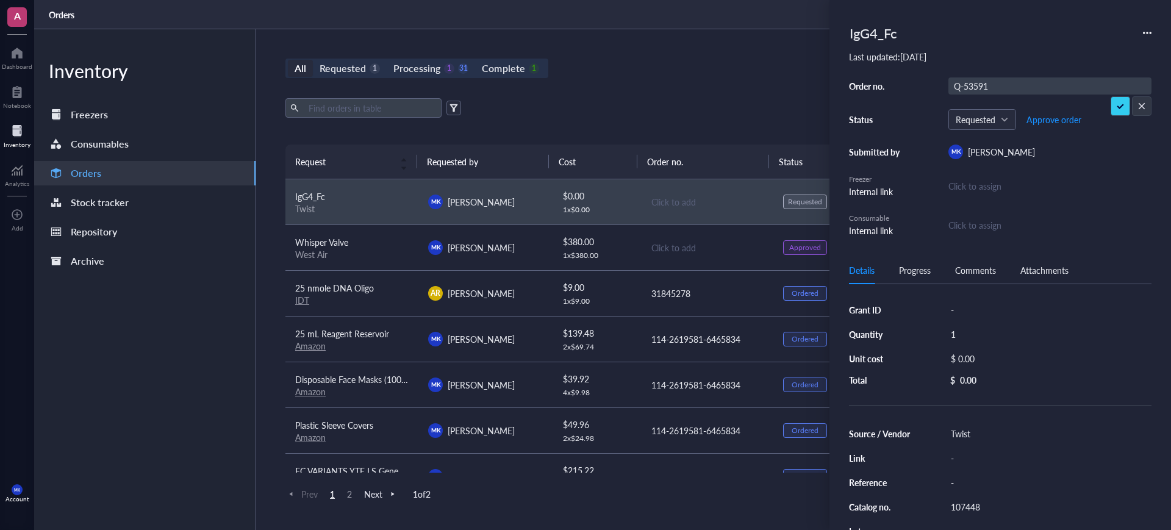
type input "Q-535913"
click at [1058, 119] on span "Approve order" at bounding box center [1053, 120] width 55 height 10
click at [1059, 119] on span "Place order" at bounding box center [1044, 120] width 42 height 10
click at [1059, 119] on span "Receive order" at bounding box center [1043, 120] width 51 height 10
click at [720, 82] on div "All Requested 0 Processing 1 31 Complete 2 New order Export Open archive Reques…" at bounding box center [706, 279] width 901 height 501
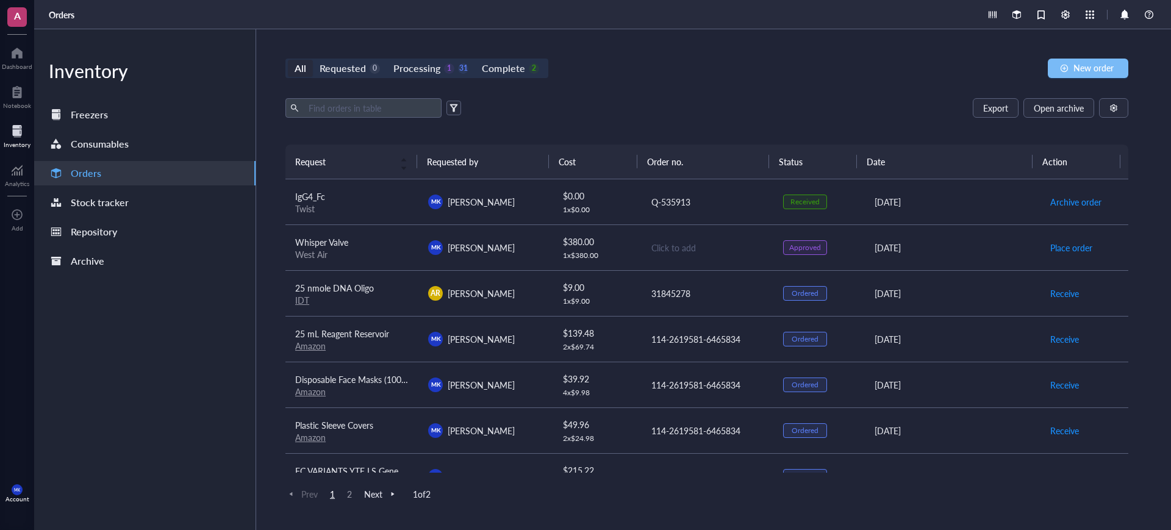
click at [1078, 70] on span "New order" at bounding box center [1093, 68] width 40 height 10
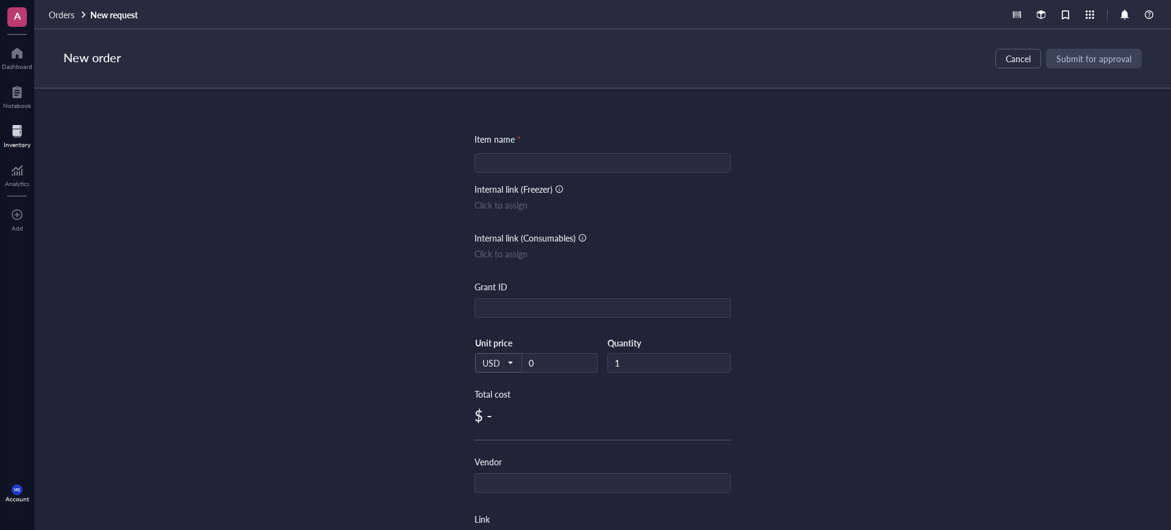
click at [648, 157] on input "search" at bounding box center [602, 163] width 241 height 18
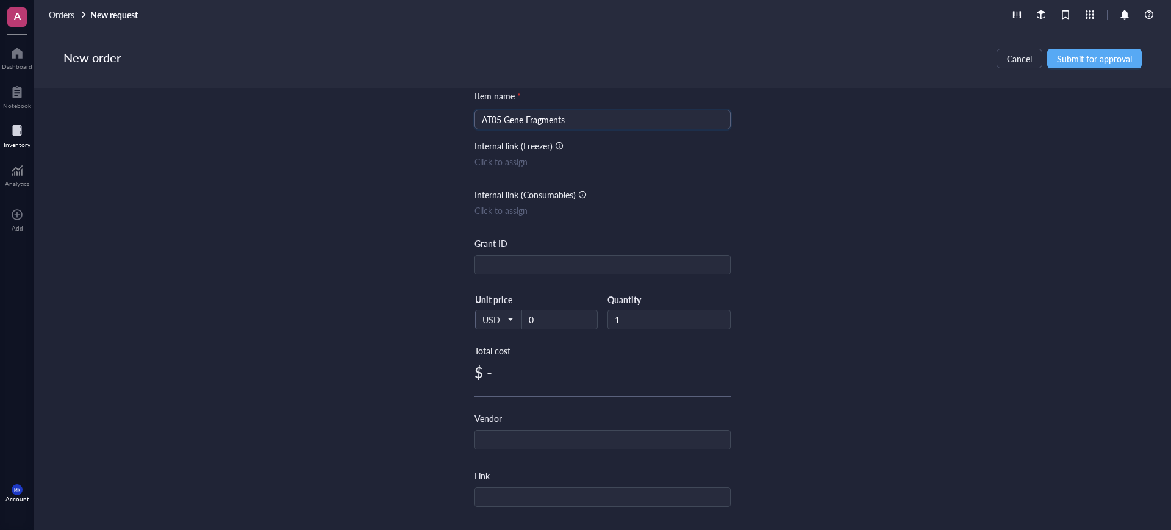
scroll to position [152, 0]
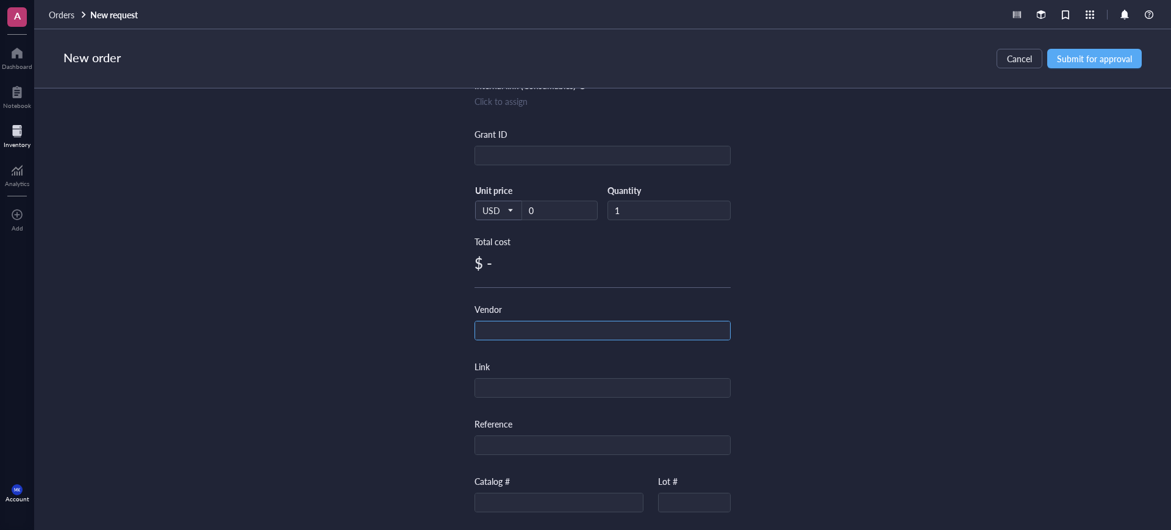
type input "AT05 Gene Fragments"
click at [544, 323] on input "text" at bounding box center [602, 331] width 255 height 20
type input "R"
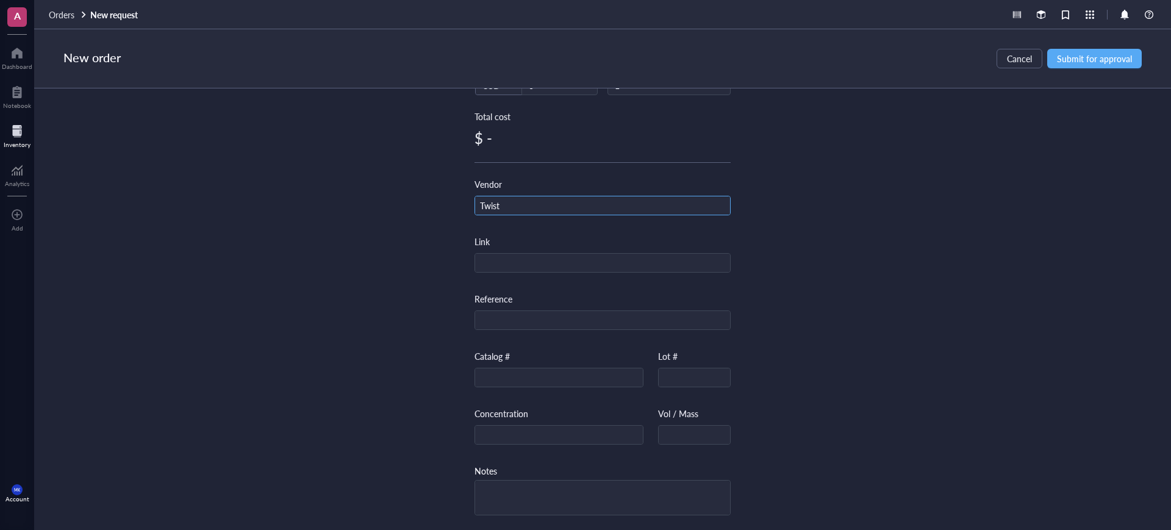
scroll to position [282, 0]
type input "Twist"
click at [594, 369] on input "text" at bounding box center [559, 378] width 168 height 20
type input "107451"
click at [883, 263] on div "Item name * AT05 Gene Fragments Internal link (Freezer) Click to assign Interna…" at bounding box center [602, 308] width 1137 height 441
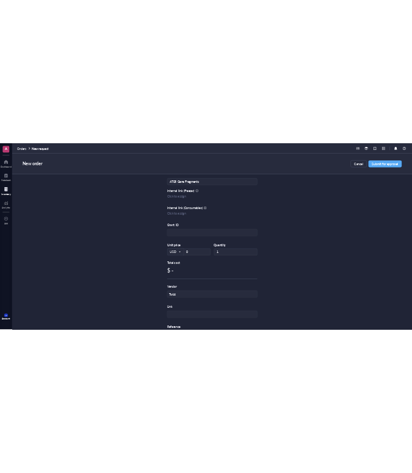
scroll to position [0, 0]
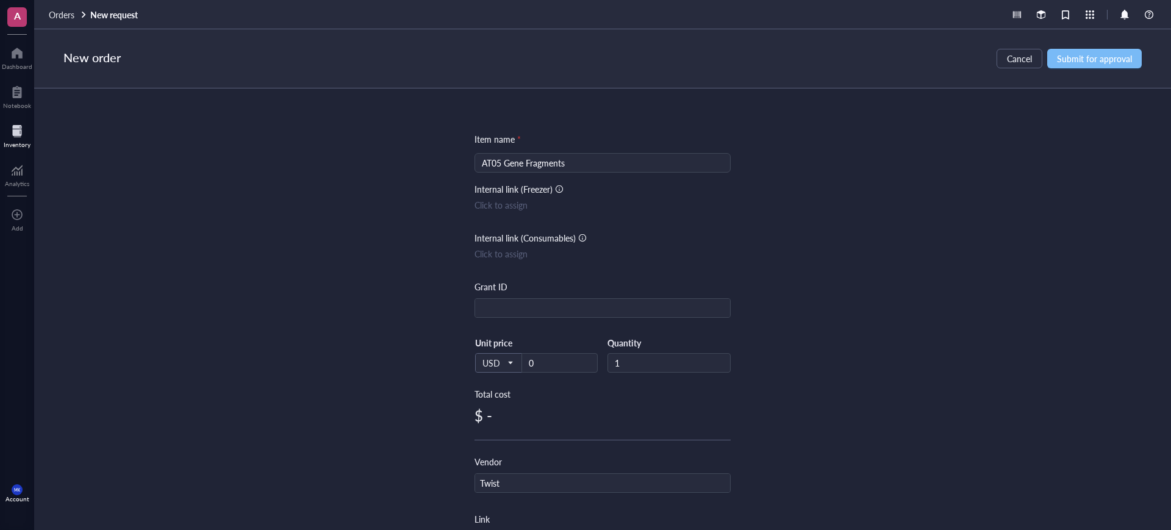
click at [1108, 59] on span "Submit for approval" at bounding box center [1094, 59] width 75 height 10
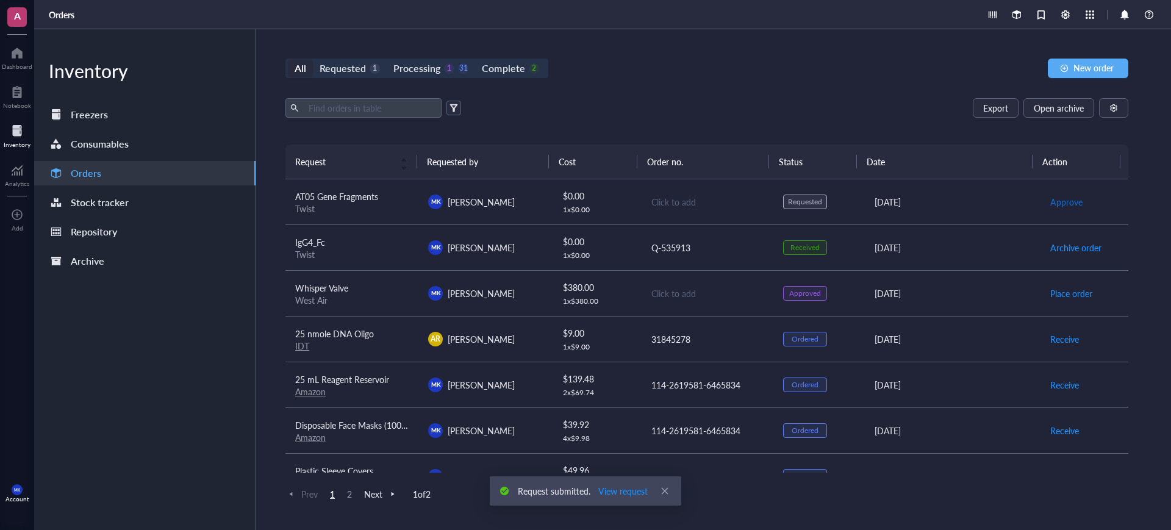
click at [1050, 203] on span "Approve" at bounding box center [1066, 201] width 32 height 13
click at [1053, 204] on span "Place order" at bounding box center [1071, 201] width 42 height 13
click at [1053, 204] on span "Receive" at bounding box center [1064, 201] width 29 height 13
click at [679, 198] on div "Click to add" at bounding box center [707, 201] width 112 height 13
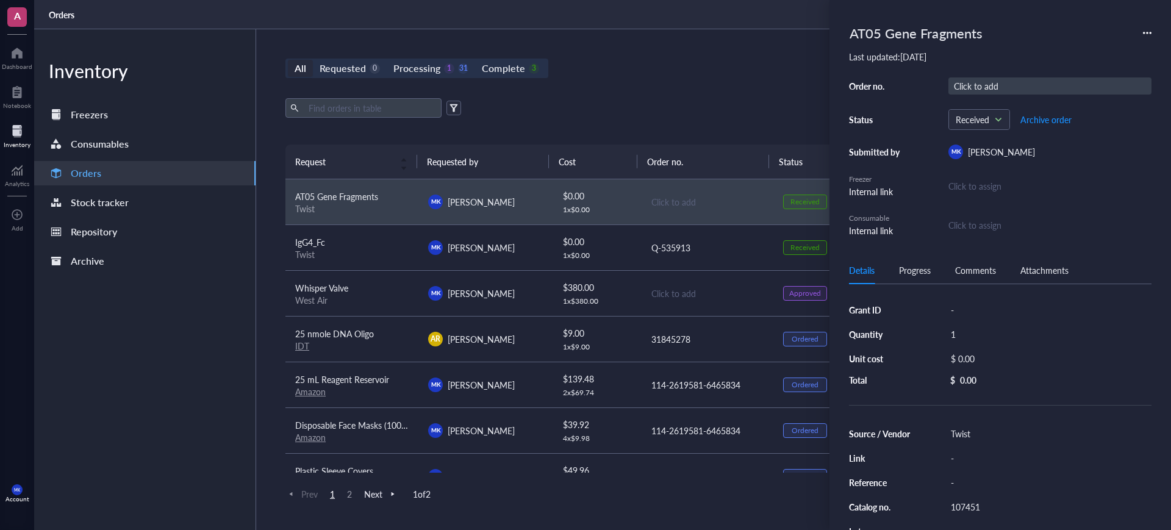
click at [1007, 84] on div "Click to add" at bounding box center [1049, 85] width 203 height 17
type input "Q-531658"
click at [755, 120] on div "Export Open archive Requester Requested on Source / Vendor Last updated" at bounding box center [706, 121] width 843 height 46
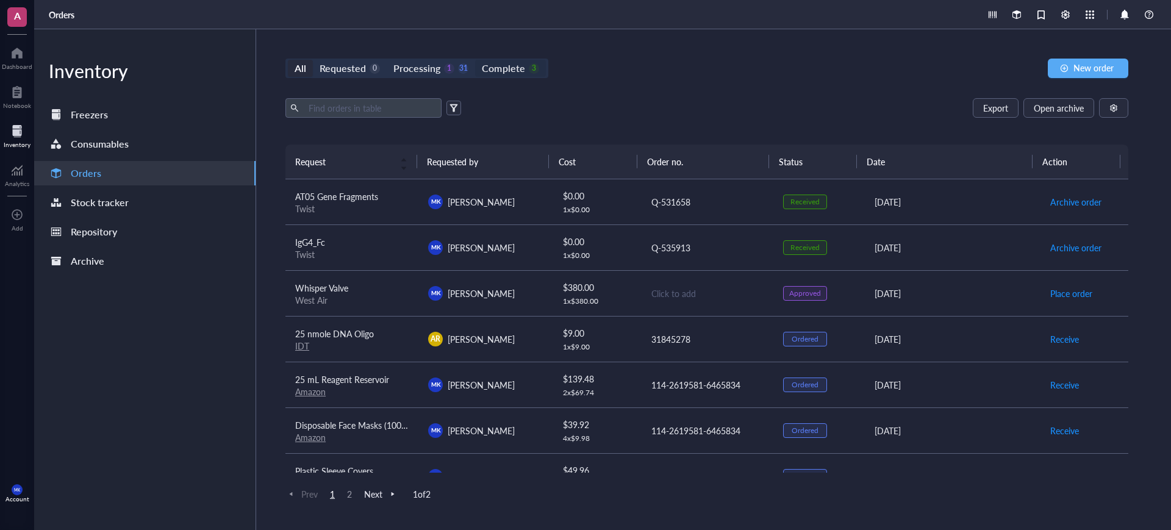
click at [509, 65] on div "Complete" at bounding box center [503, 68] width 43 height 17
click at [475, 60] on input "Complete 3" at bounding box center [475, 60] width 0 height 0
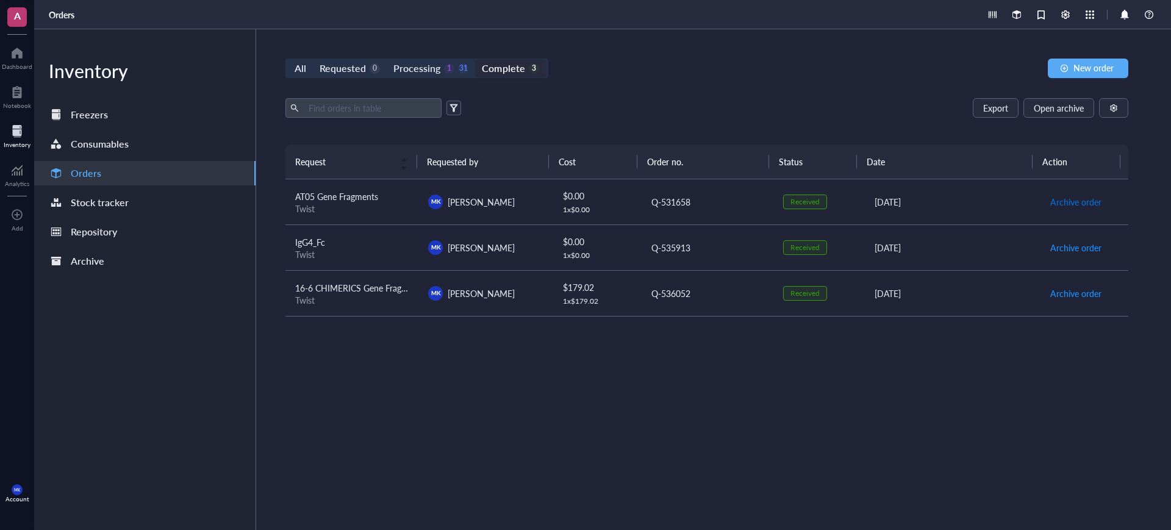
click at [1066, 200] on span "Archive order" at bounding box center [1075, 201] width 51 height 13
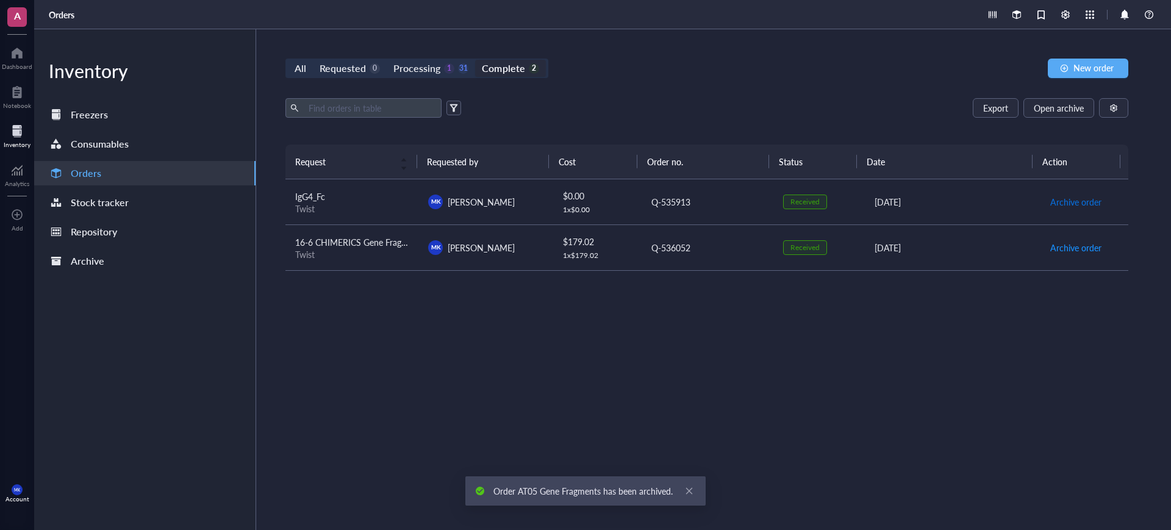
click at [1066, 200] on span "Archive order" at bounding box center [1075, 201] width 51 height 13
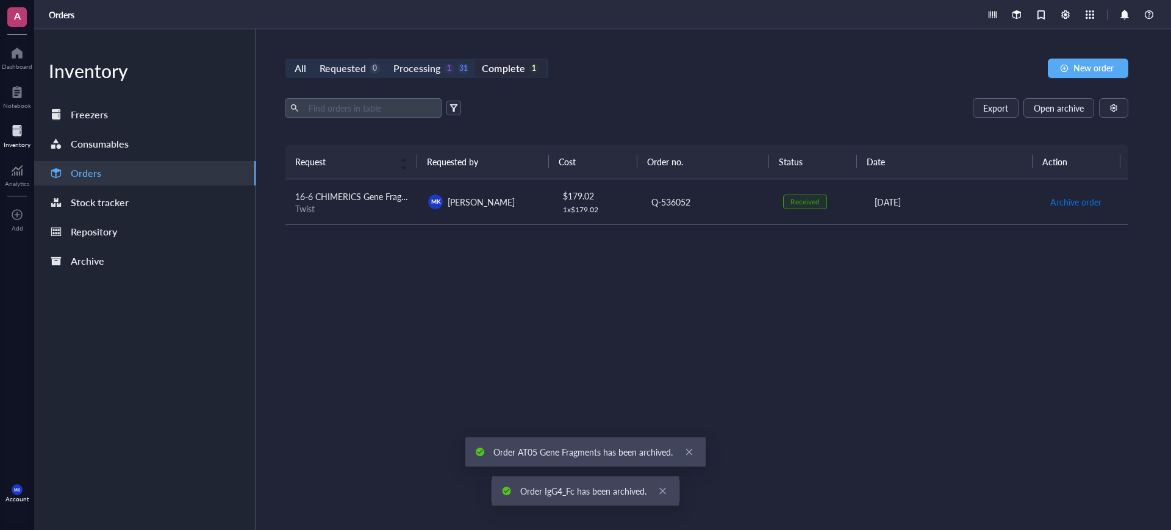
click at [1066, 200] on span "Archive order" at bounding box center [1075, 201] width 51 height 13
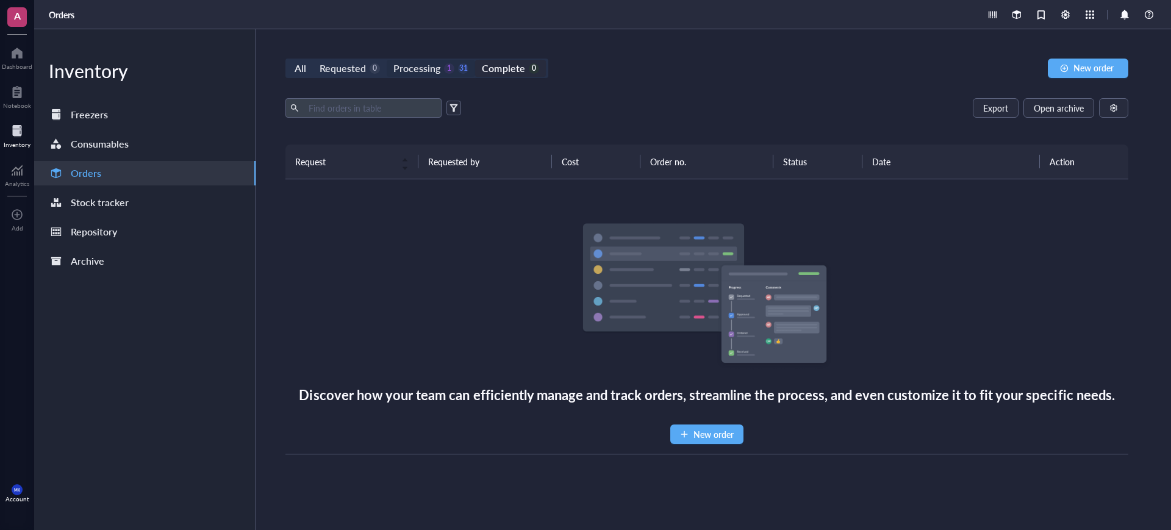
click at [458, 68] on div "31" at bounding box center [463, 68] width 10 height 10
click at [387, 60] on input "Processing 1 31" at bounding box center [387, 60] width 0 height 0
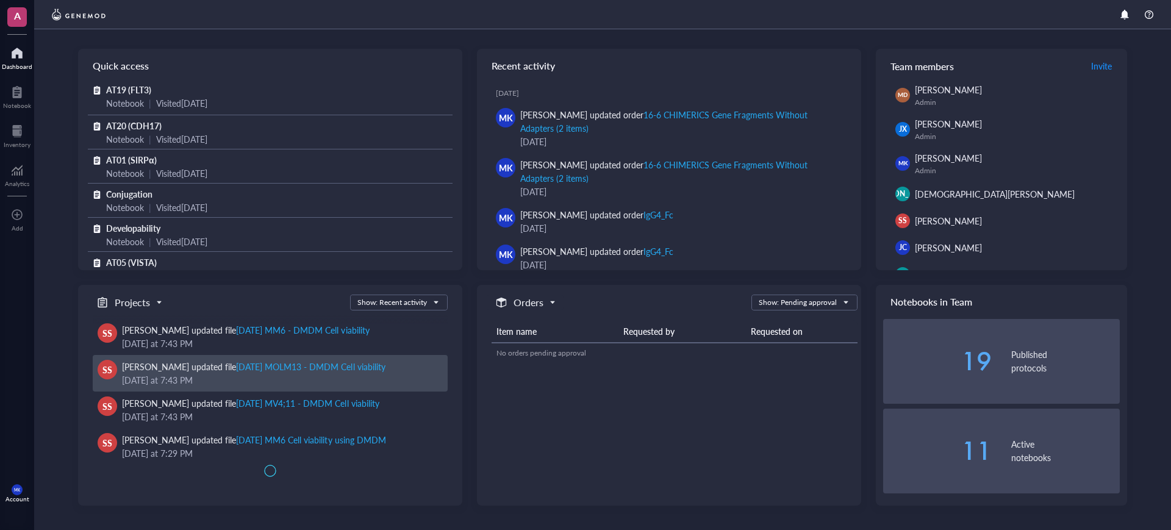
scroll to position [6, 0]
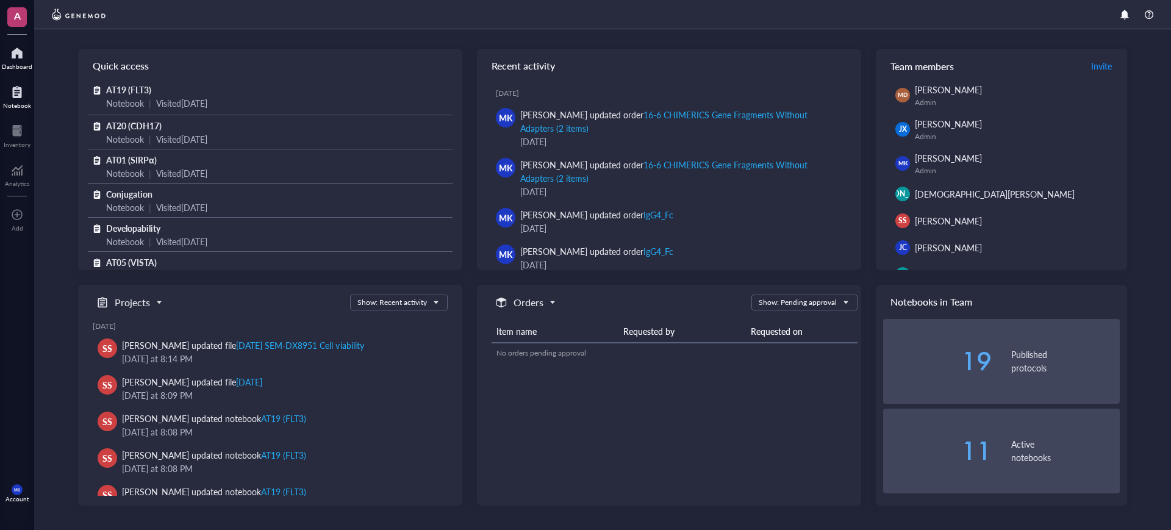
click at [20, 109] on div "Notebook" at bounding box center [17, 105] width 28 height 7
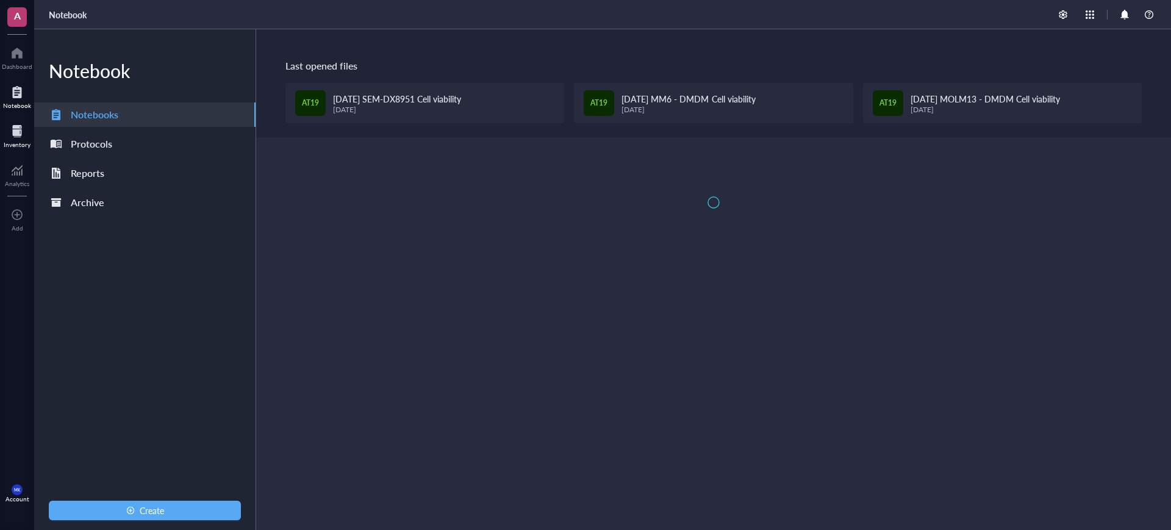
click at [19, 127] on div at bounding box center [17, 131] width 27 height 20
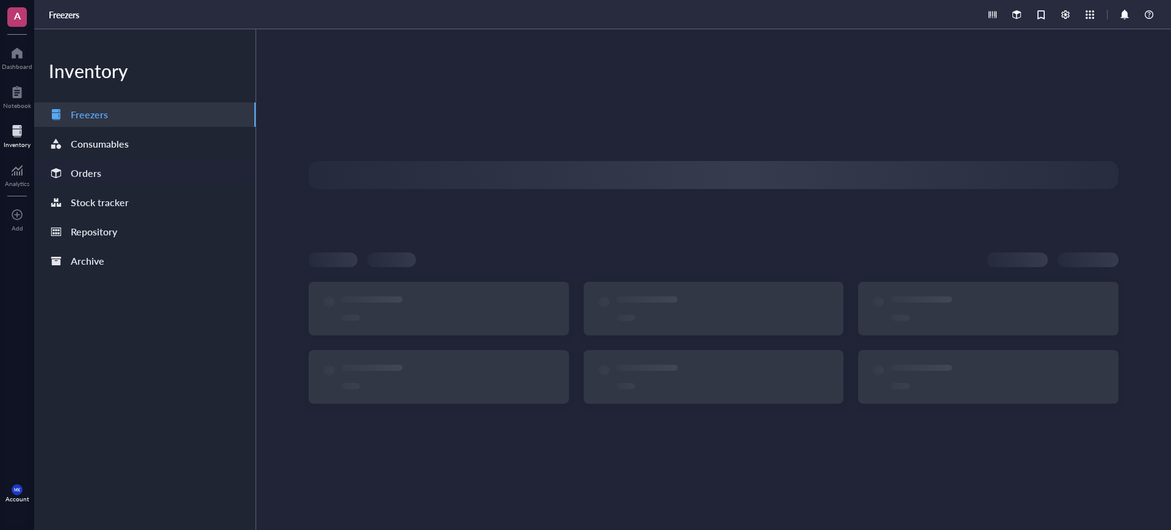
click at [130, 173] on div "Orders" at bounding box center [144, 173] width 221 height 24
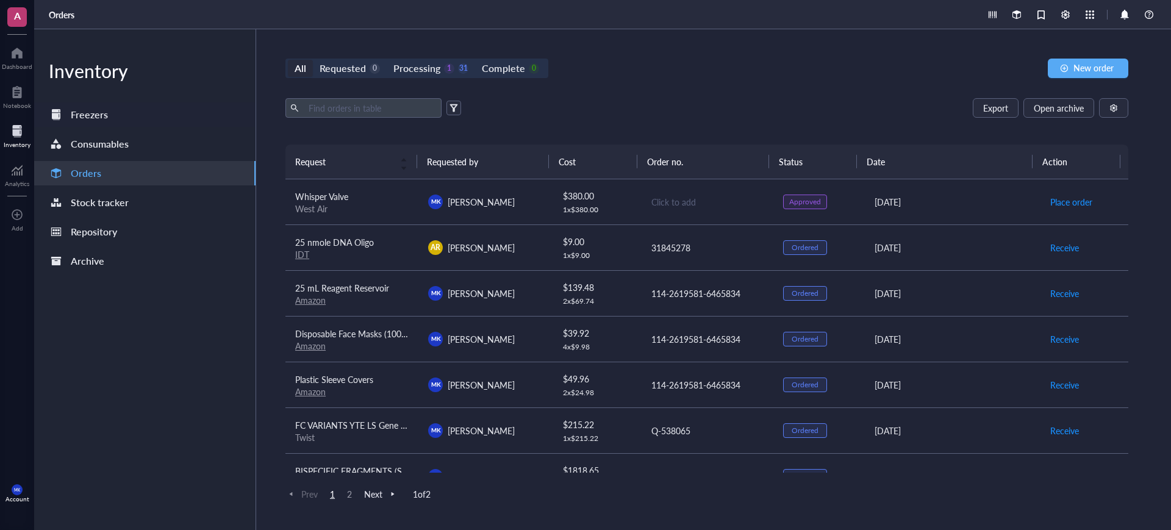
click at [115, 120] on div "Freezers" at bounding box center [144, 114] width 221 height 24
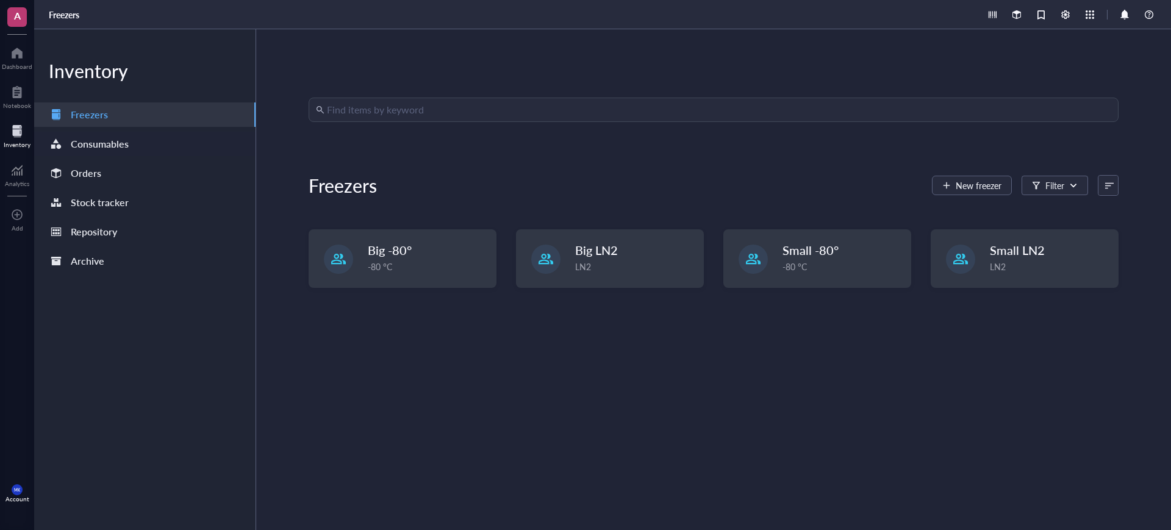
click at [115, 140] on div "Consumables" at bounding box center [100, 143] width 58 height 17
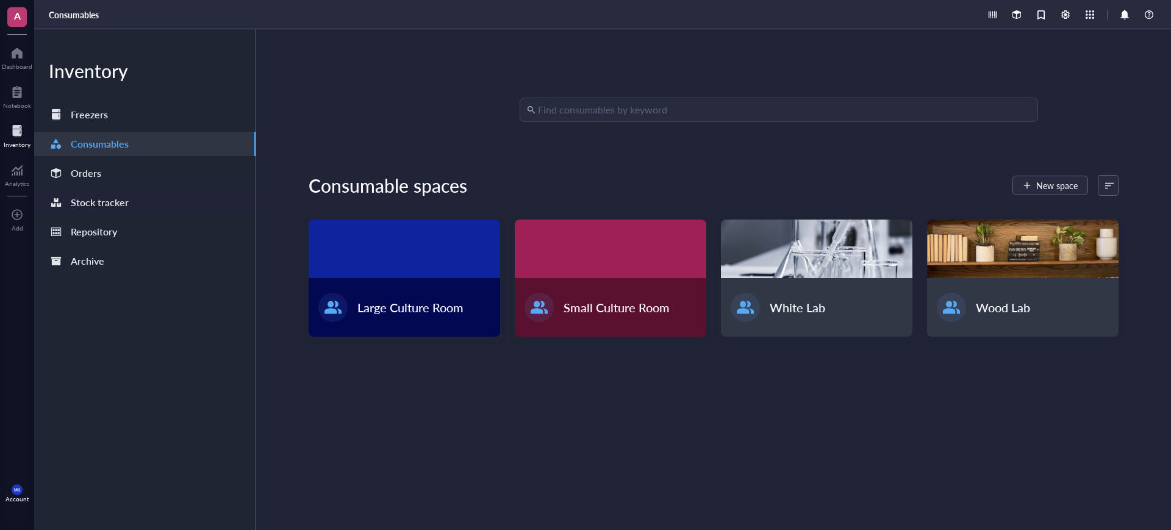
click at [120, 190] on div "Stock tracker" at bounding box center [144, 202] width 221 height 24
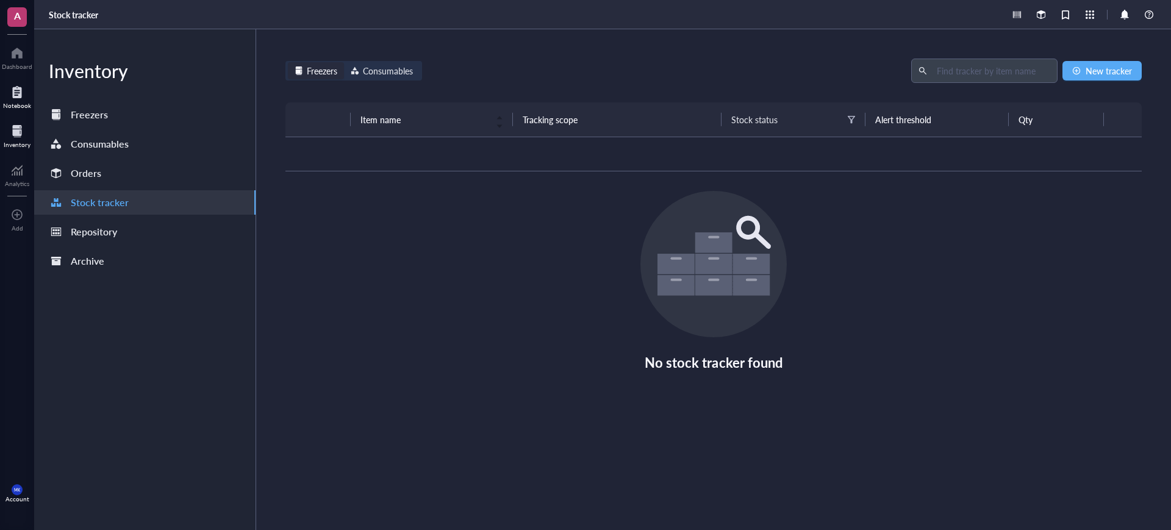
click at [7, 92] on div at bounding box center [17, 92] width 28 height 20
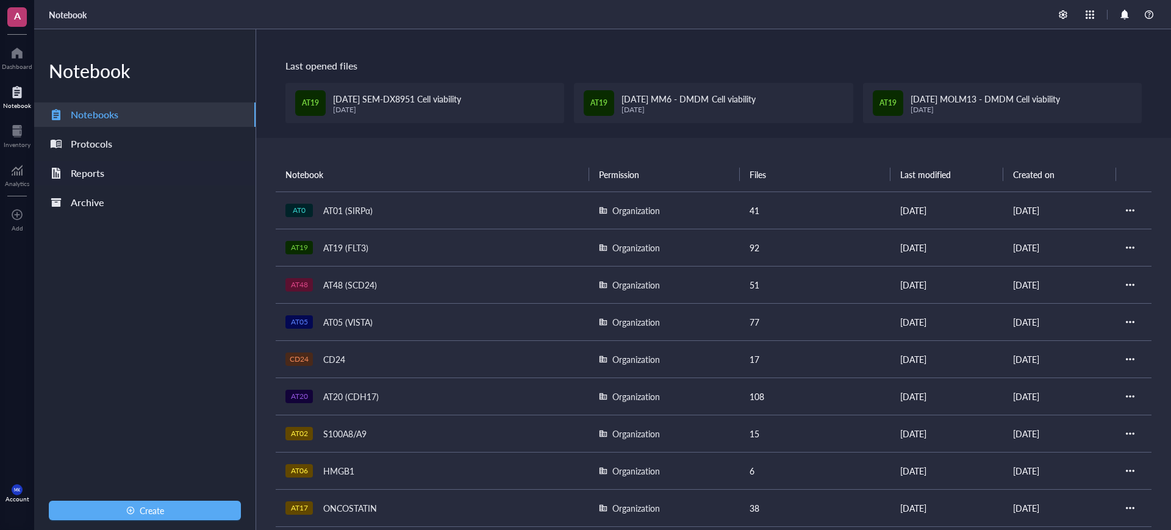
click at [118, 179] on div "Reports" at bounding box center [144, 173] width 221 height 24
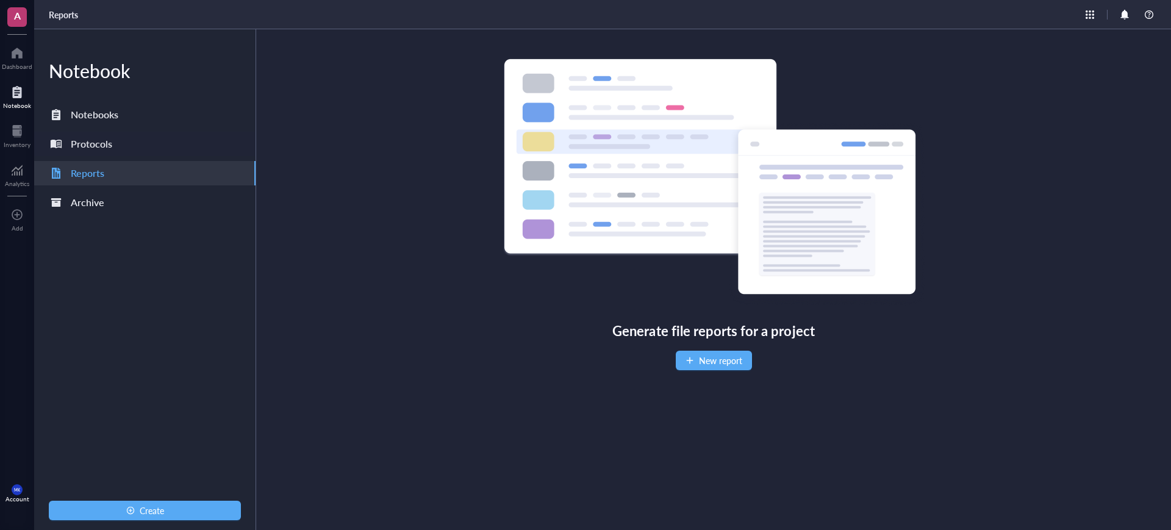
click at [120, 134] on div "Protocols" at bounding box center [144, 144] width 221 height 24
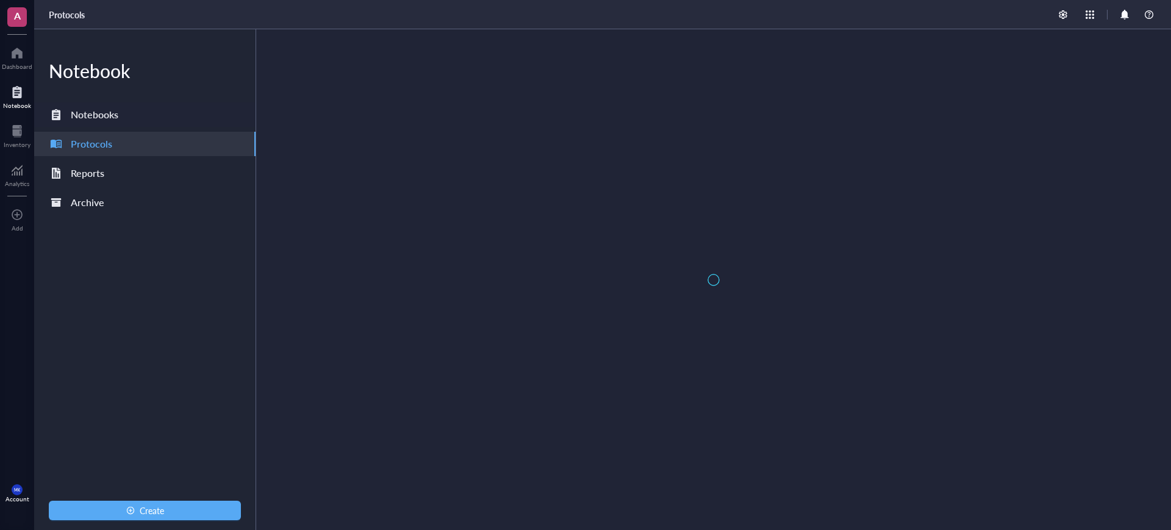
click at [123, 120] on div "Notebooks" at bounding box center [144, 114] width 221 height 24
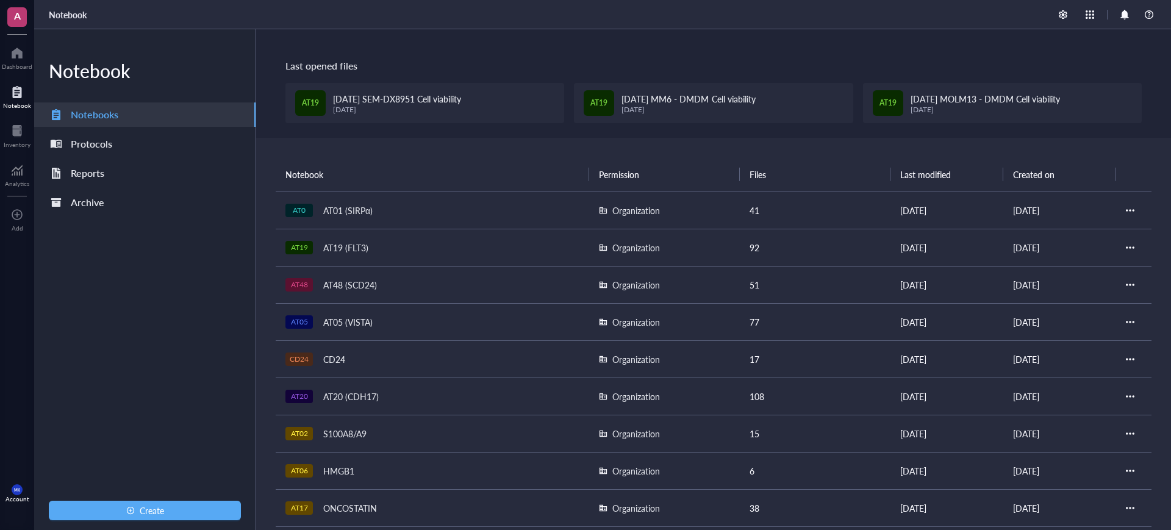
click at [381, 214] on div "AT0 AT01 (SIRPα)" at bounding box center [432, 210] width 294 height 17
click at [394, 389] on div "AT20 AT20 (CDH17)" at bounding box center [432, 396] width 294 height 17
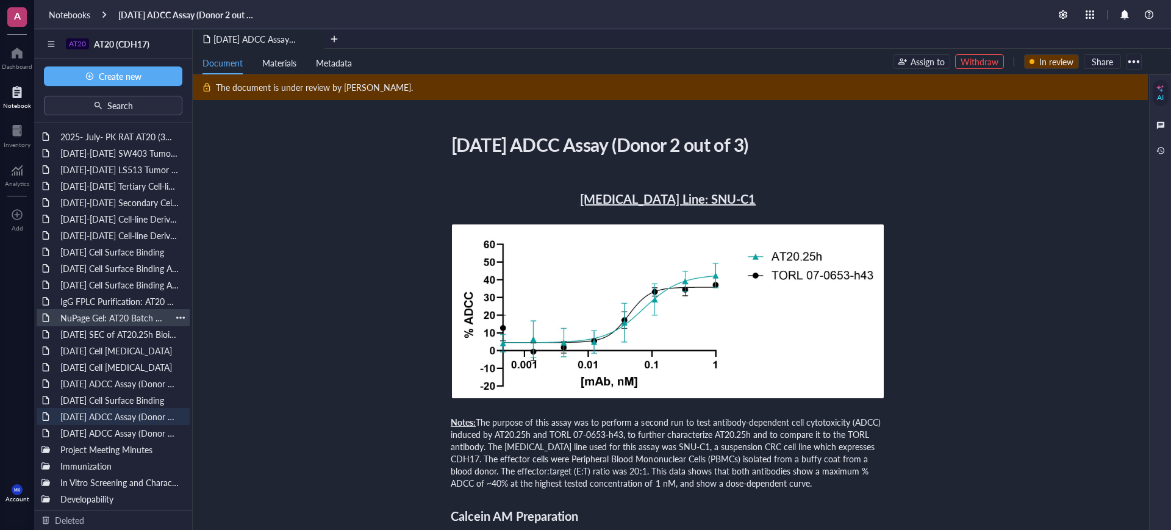
click at [127, 316] on div "NuPage Gel: AT20 Batch #04162025, #051525, #060325" at bounding box center [113, 317] width 116 height 17
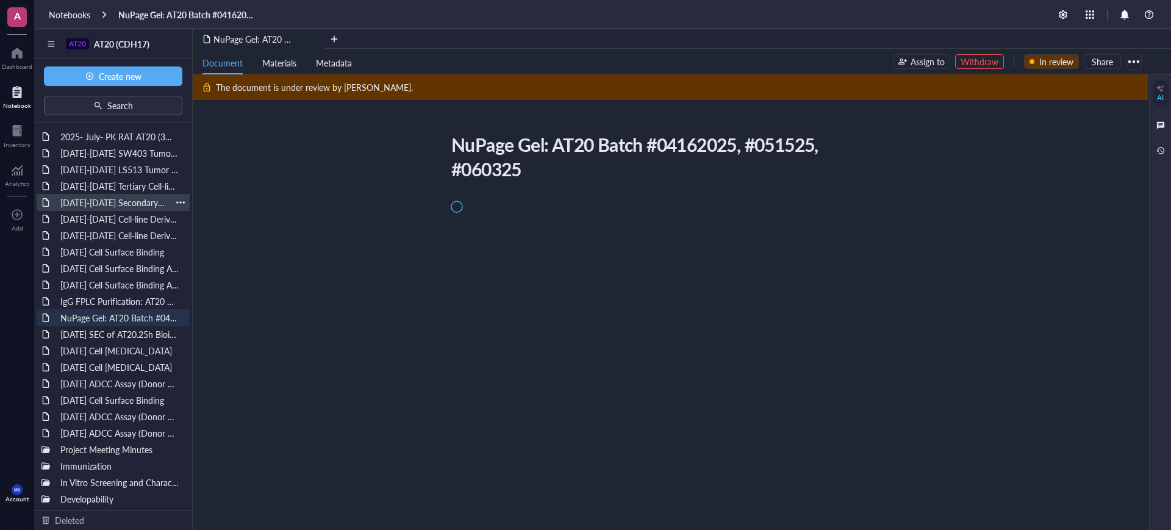
click at [130, 197] on div "Feb-Jun 2025 Secondary Cell-line Derived Xenograft (CDX) Model SNU-16" at bounding box center [113, 202] width 116 height 17
